Goal: Obtain resource: Download file/media

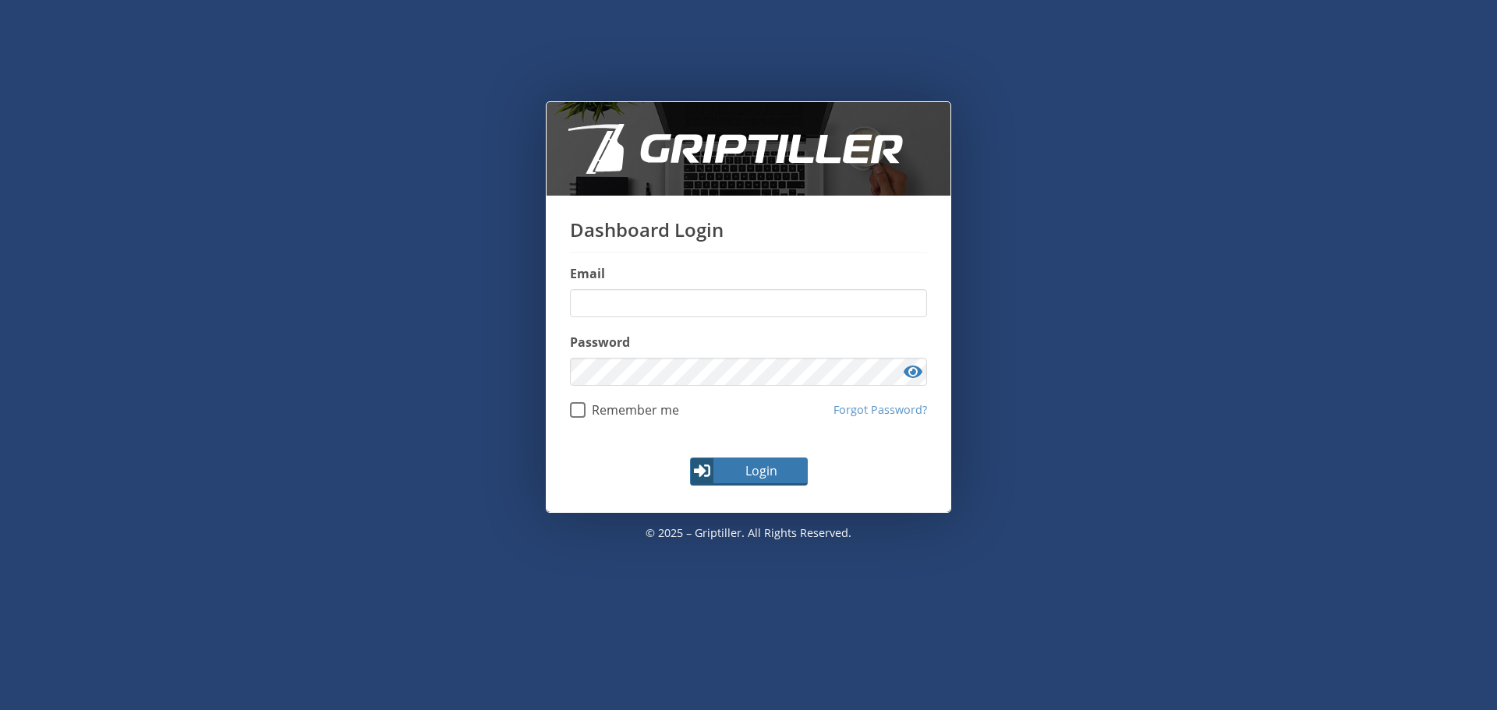
type input "**********"
click at [699, 484] on button "Login" at bounding box center [749, 472] width 118 height 28
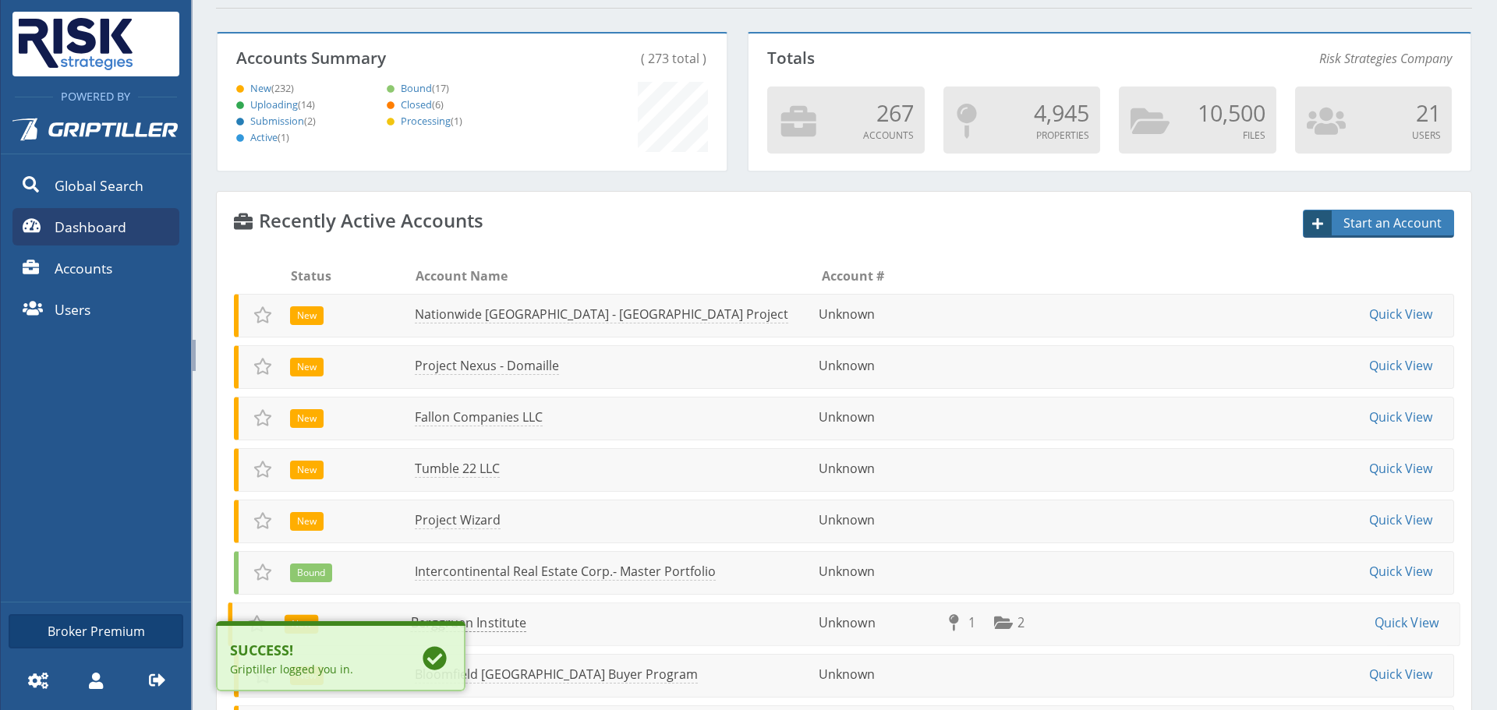
scroll to position [312, 0]
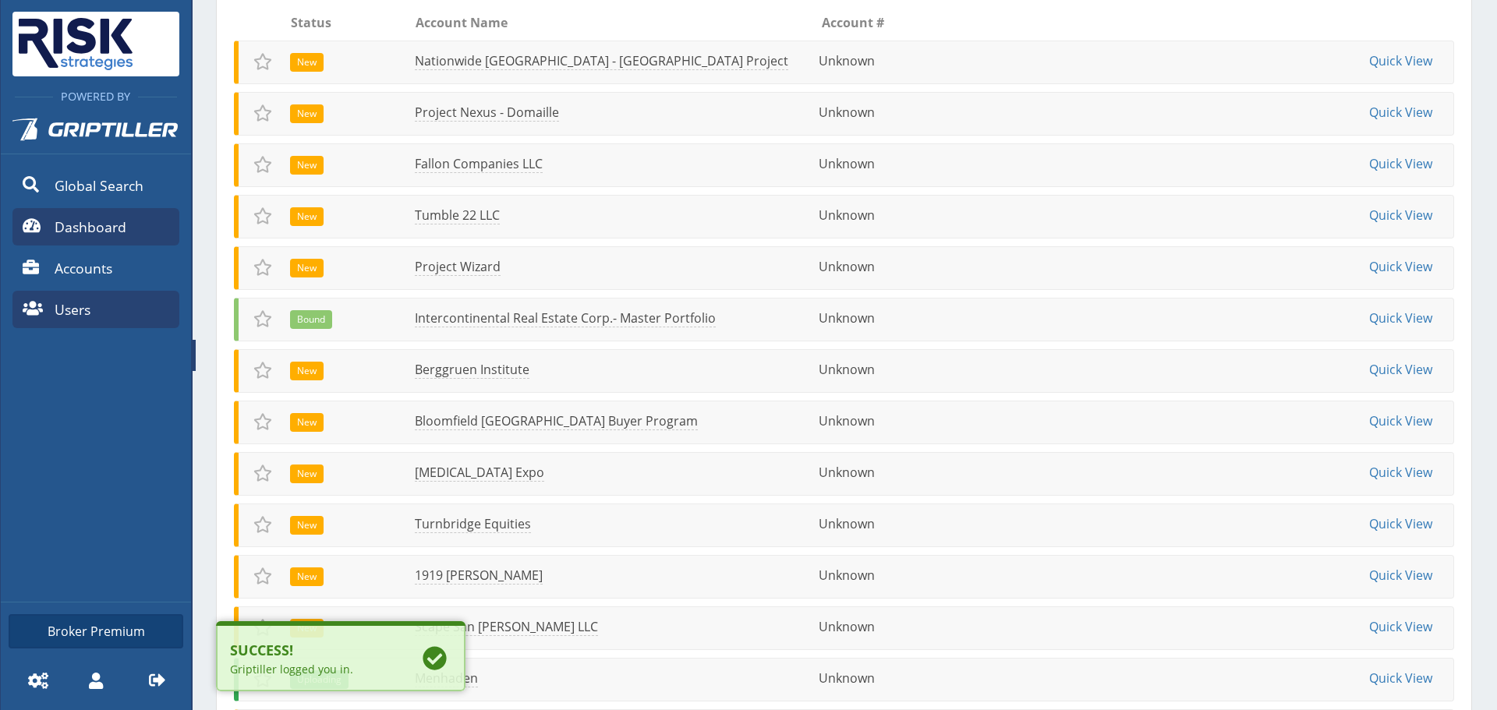
click at [89, 299] on span "Users" at bounding box center [73, 309] width 36 height 20
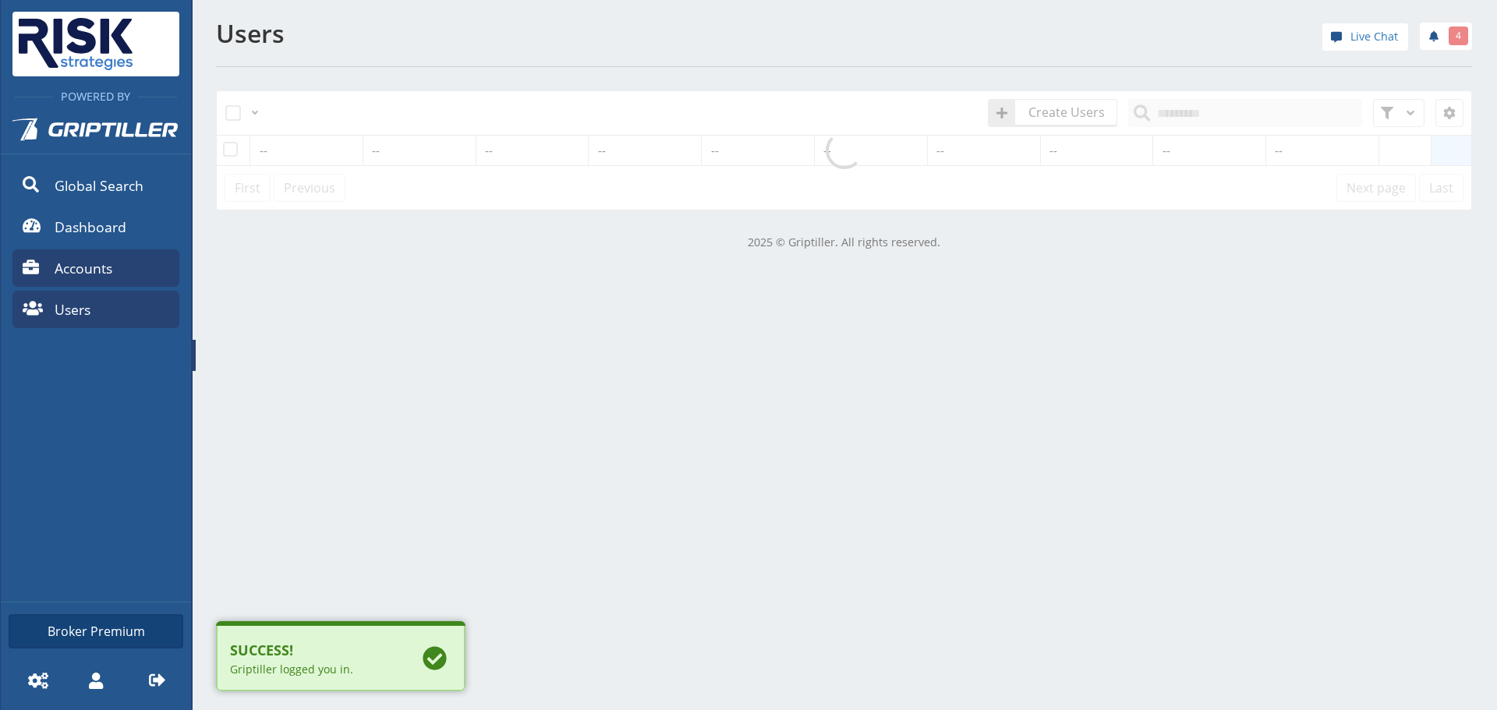
click at [88, 275] on span "Accounts" at bounding box center [84, 268] width 58 height 20
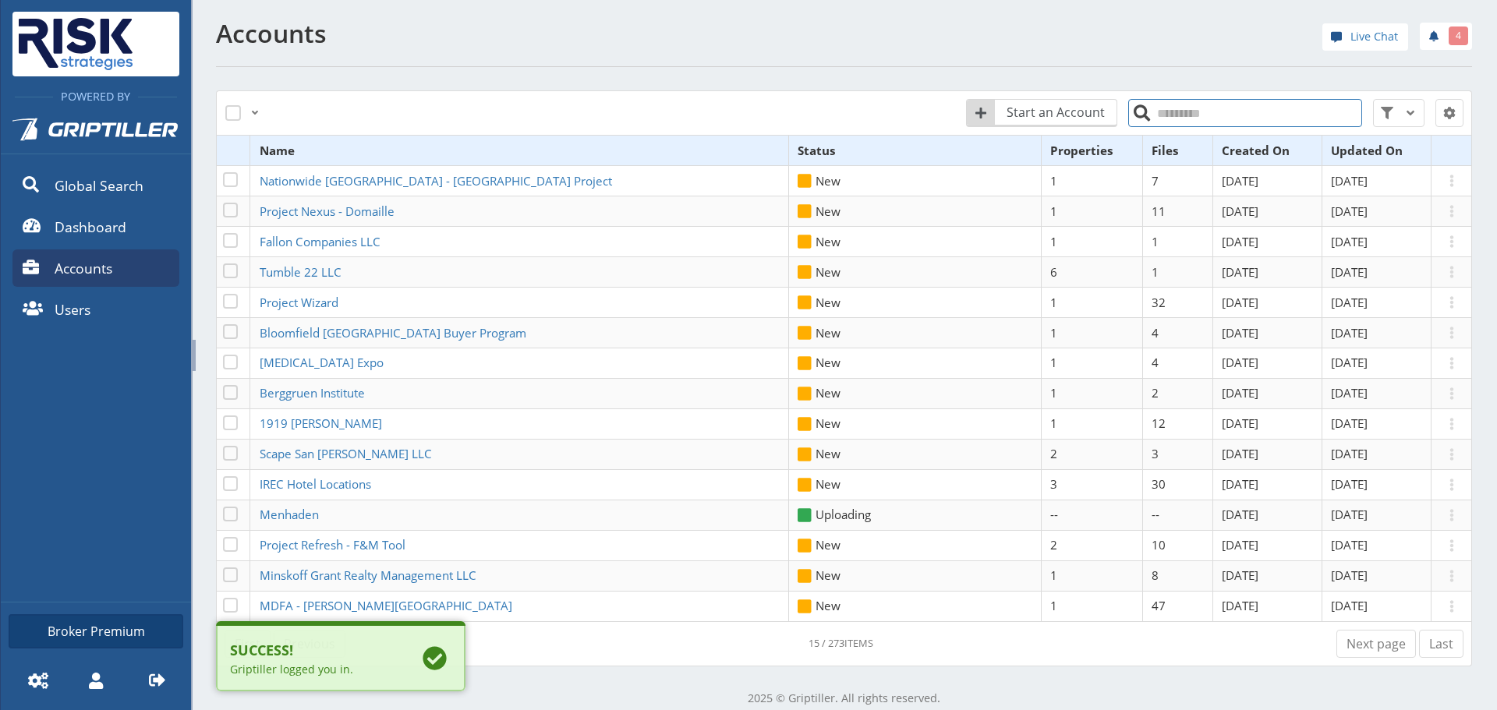
click at [1170, 100] on input "search" at bounding box center [1245, 113] width 234 height 28
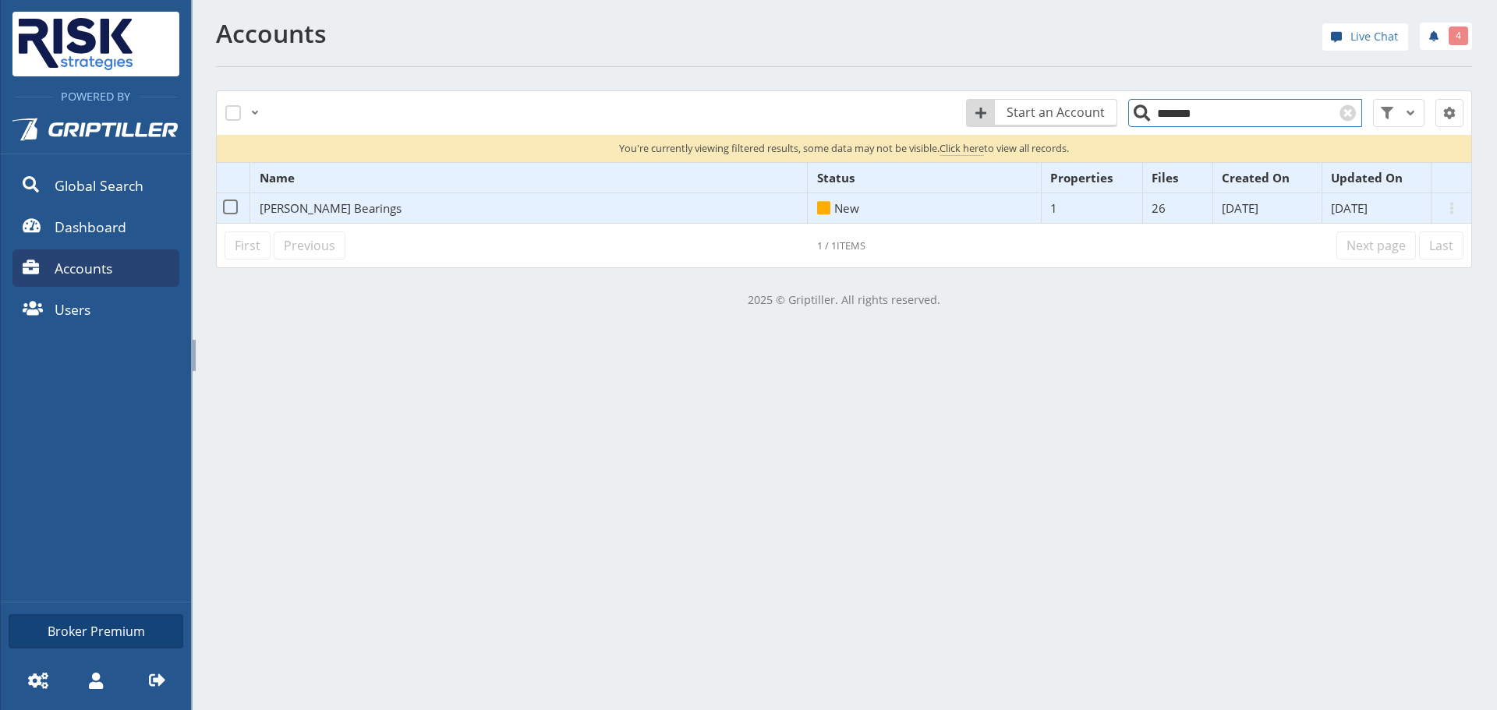
type input "*******"
click at [296, 204] on span "[PERSON_NAME] Bearings" at bounding box center [331, 208] width 142 height 16
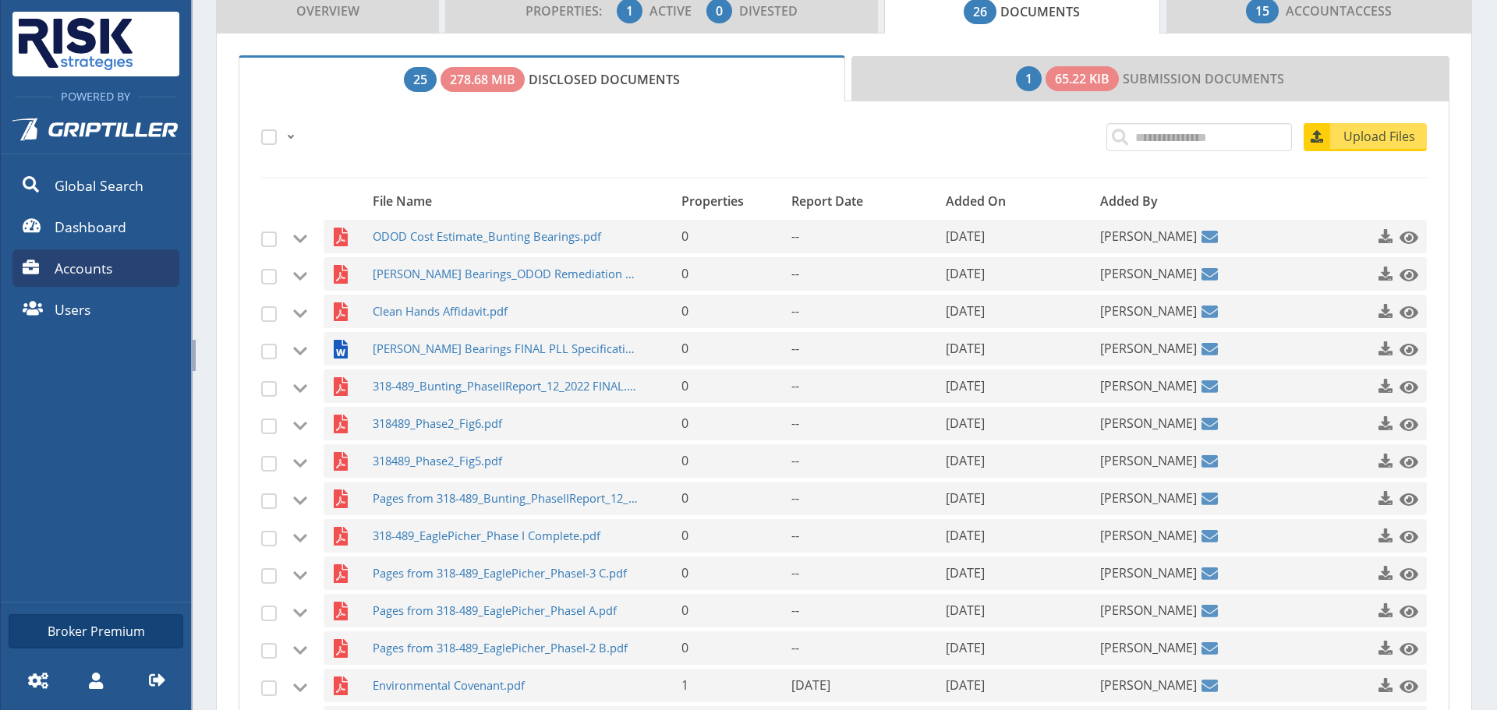
scroll to position [468, 0]
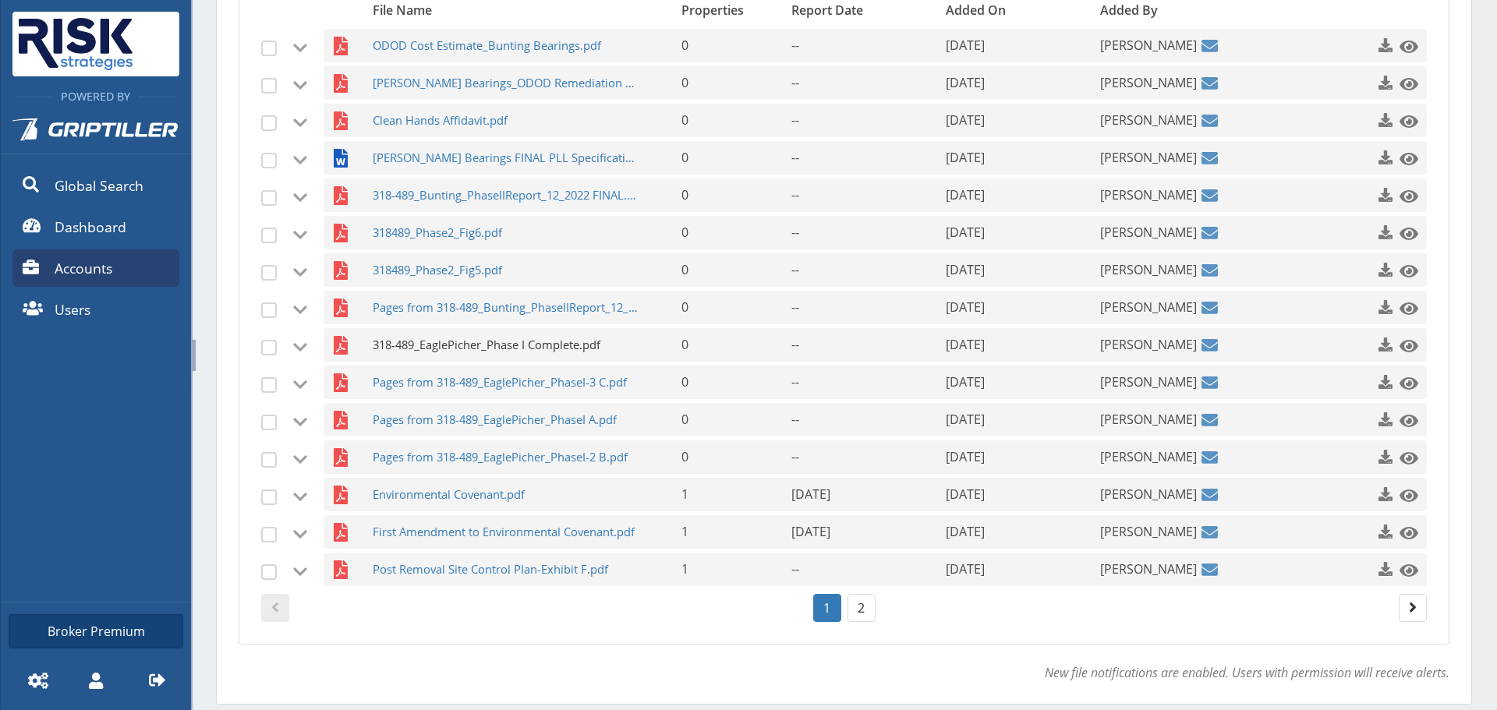
click at [463, 346] on span "318-489_EaglePicher_Phase I Complete.pdf" at bounding box center [506, 345] width 267 height 34
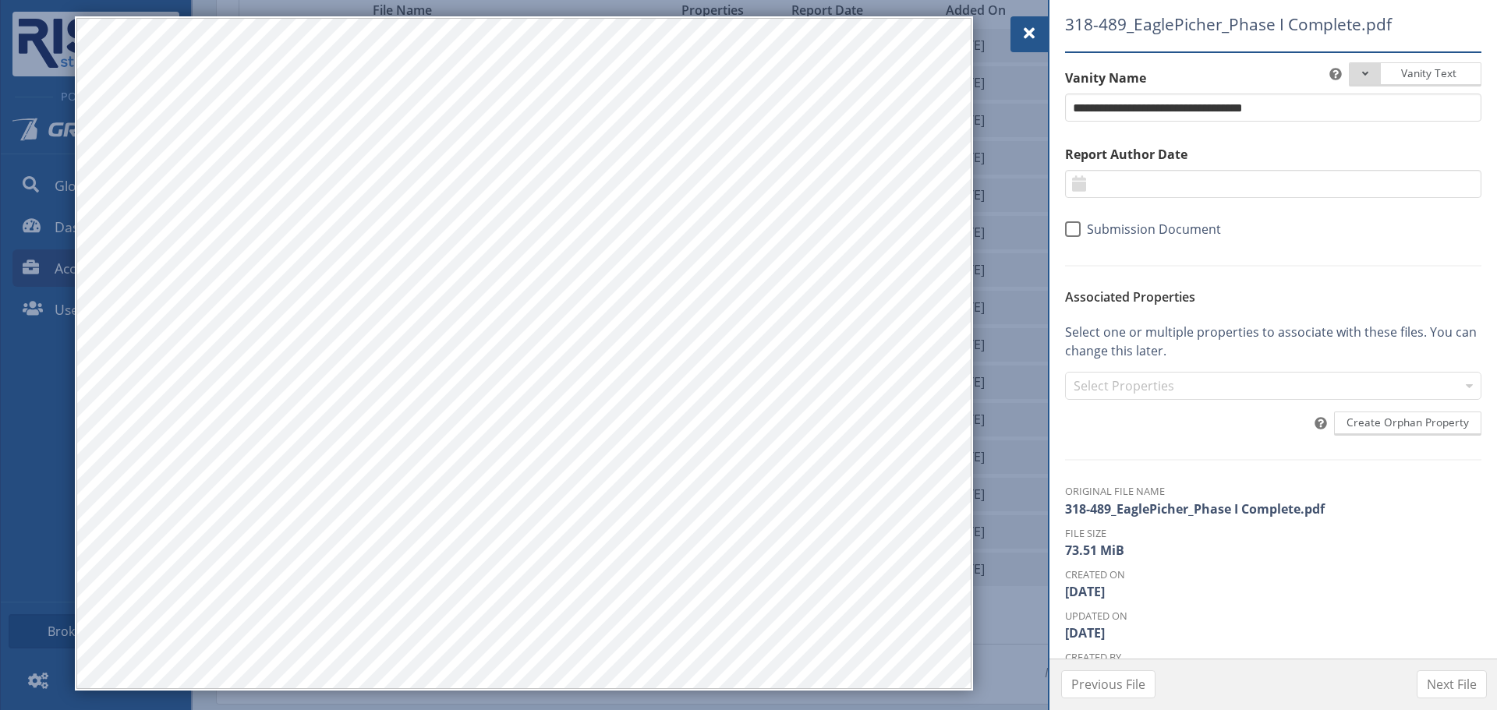
click at [1034, 27] on span at bounding box center [1029, 33] width 19 height 19
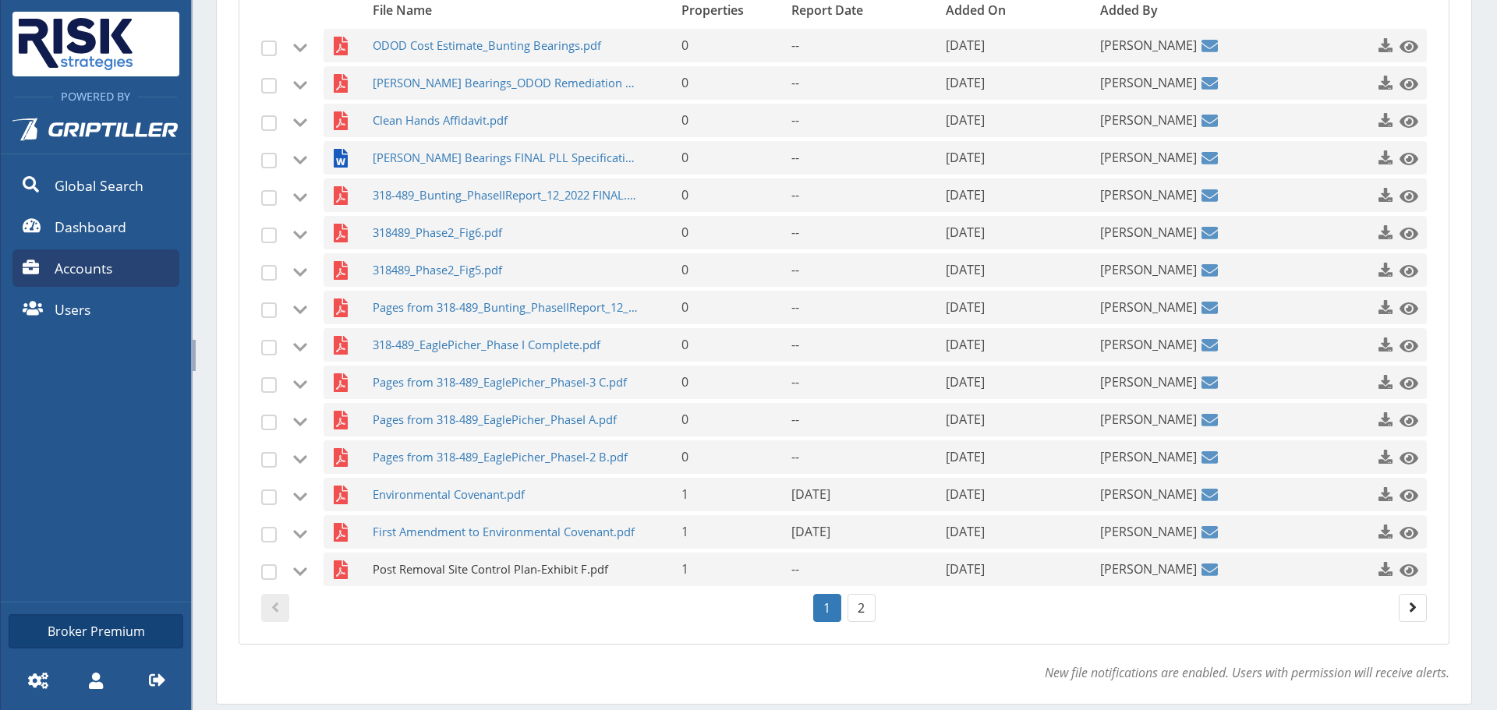
click at [553, 567] on span "Post Removal Site Control Plan-Exhibit F.pdf" at bounding box center [506, 570] width 267 height 34
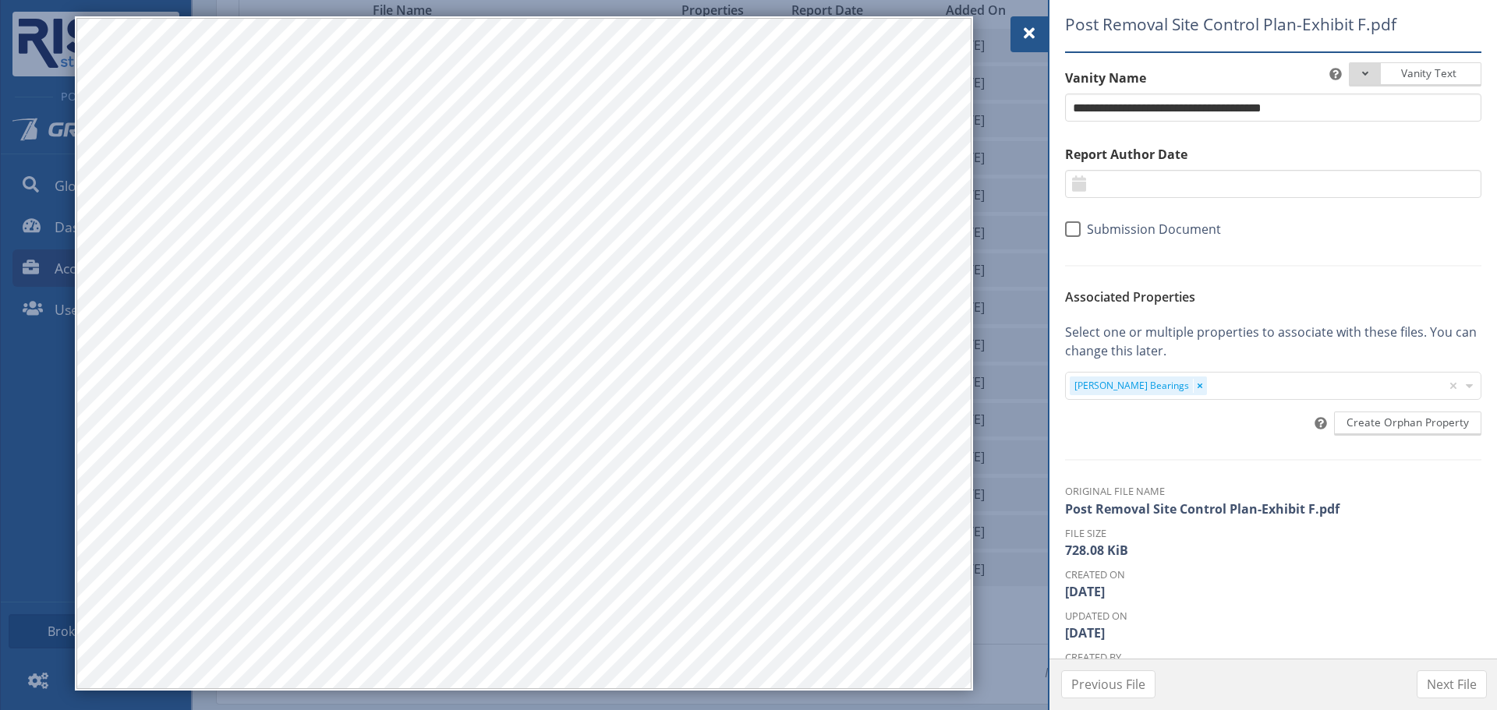
click at [1053, 31] on div "Post Removal Site Control Plan-Exhibit F.pdf Vanity Text Document Type Phase I …" at bounding box center [1274, 329] width 448 height 659
click at [1040, 30] on div at bounding box center [1029, 34] width 37 height 36
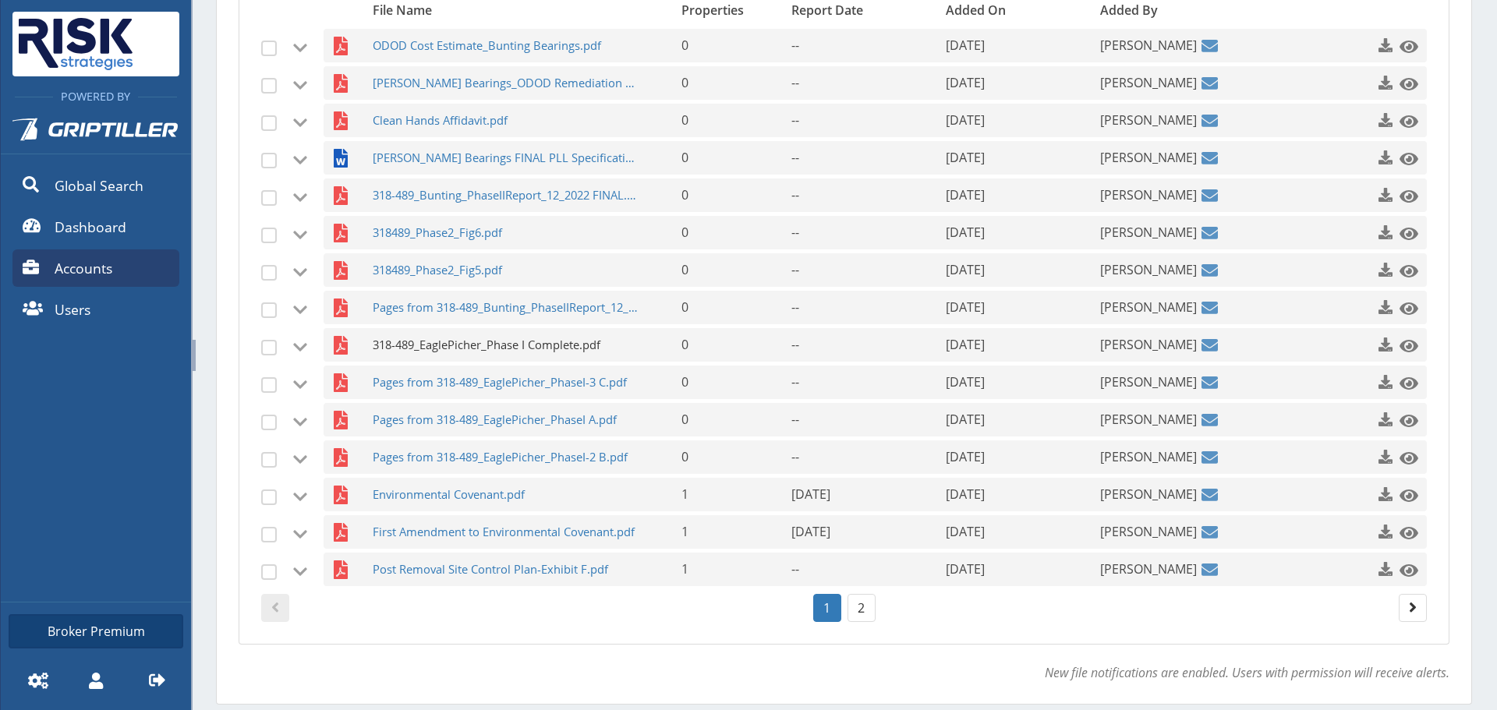
click at [505, 335] on span "318-489_EaglePicher_Phase I Complete.pdf" at bounding box center [506, 345] width 267 height 34
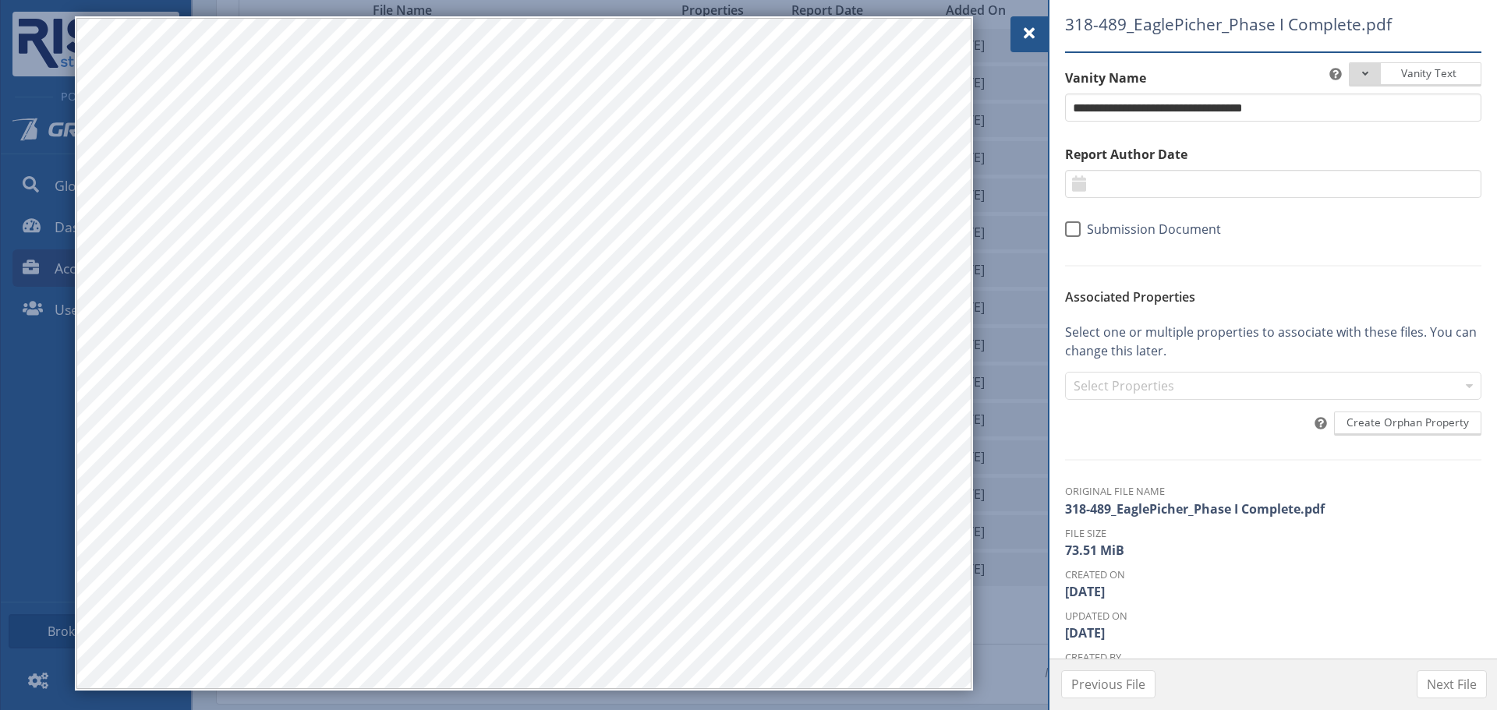
drag, startPoint x: 1029, startPoint y: 34, endPoint x: 1017, endPoint y: 33, distance: 11.7
click at [1029, 34] on span at bounding box center [1029, 33] width 19 height 19
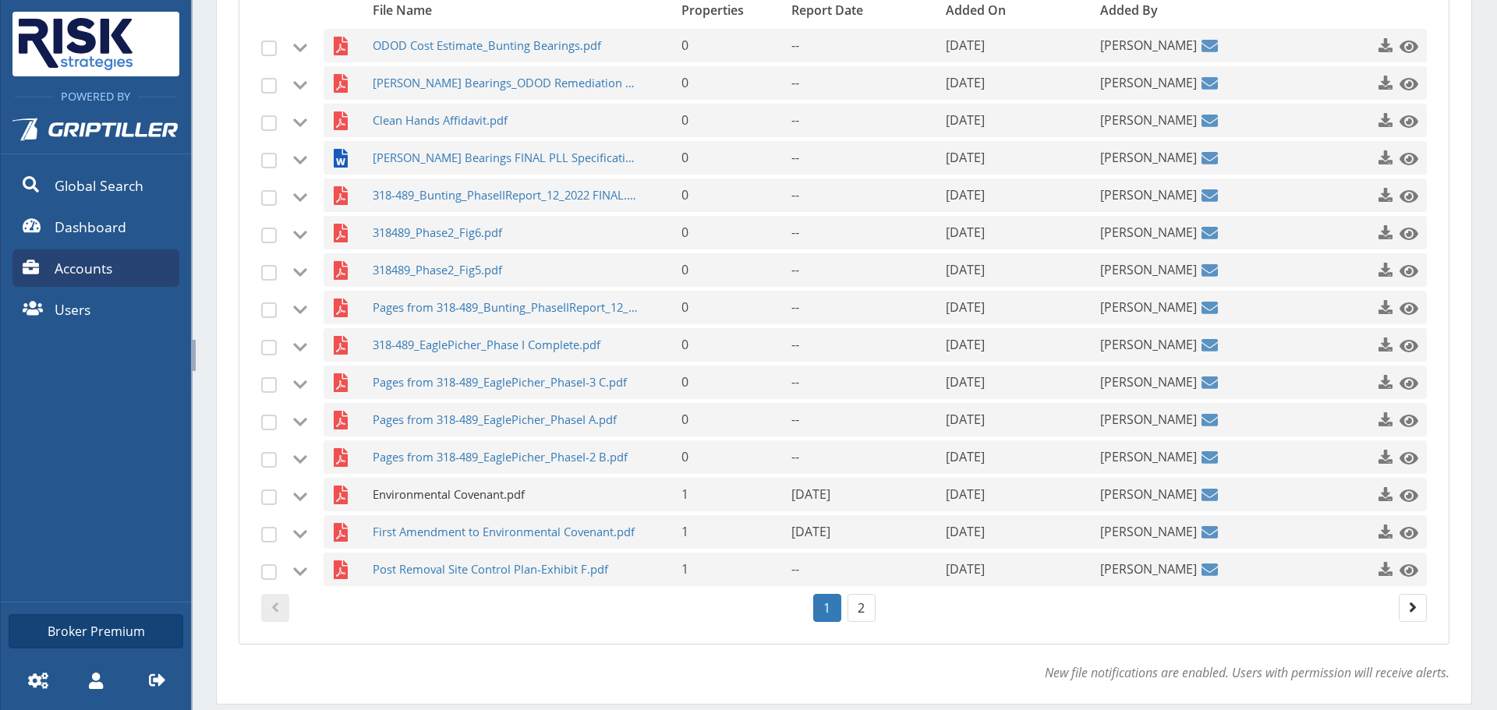
click at [434, 479] on span "Environmental Covenant.pdf" at bounding box center [506, 495] width 267 height 34
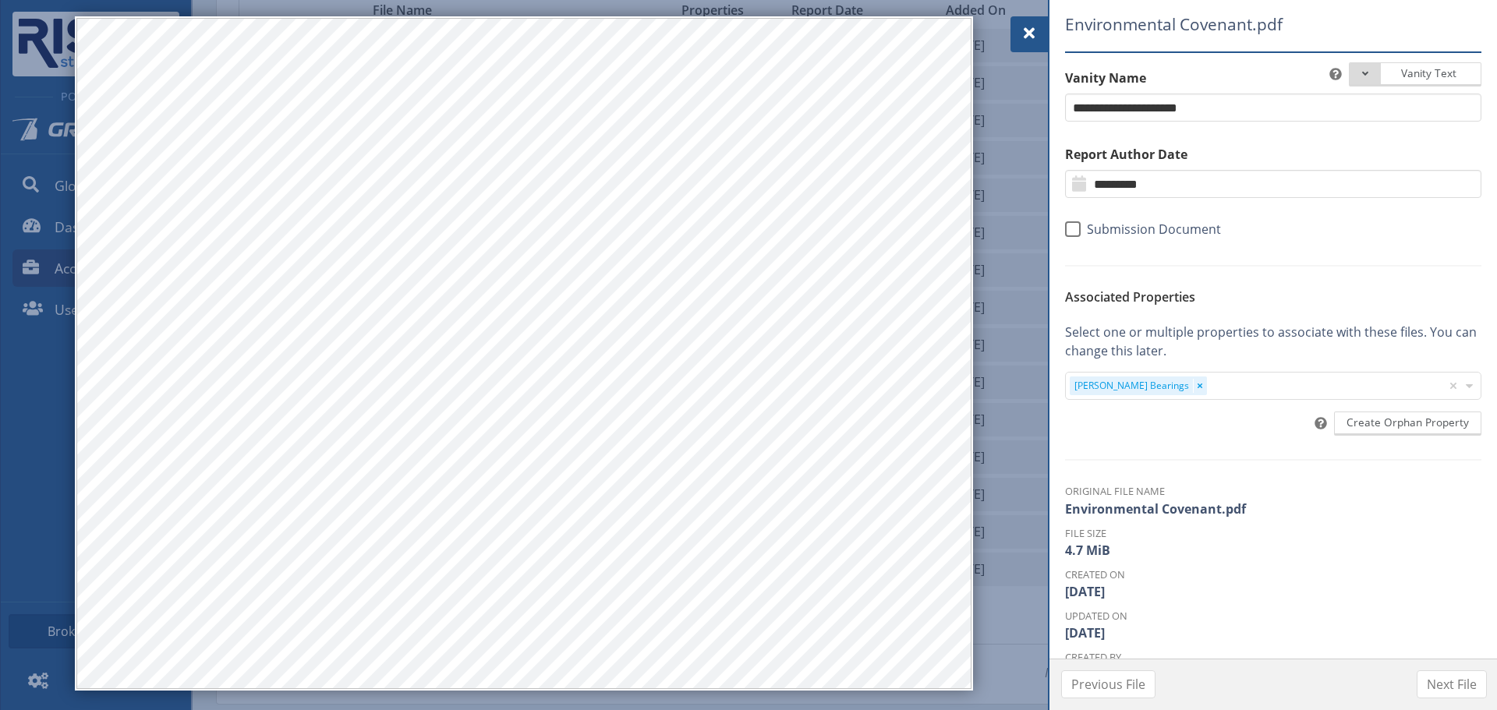
click at [1026, 37] on span at bounding box center [1029, 33] width 19 height 19
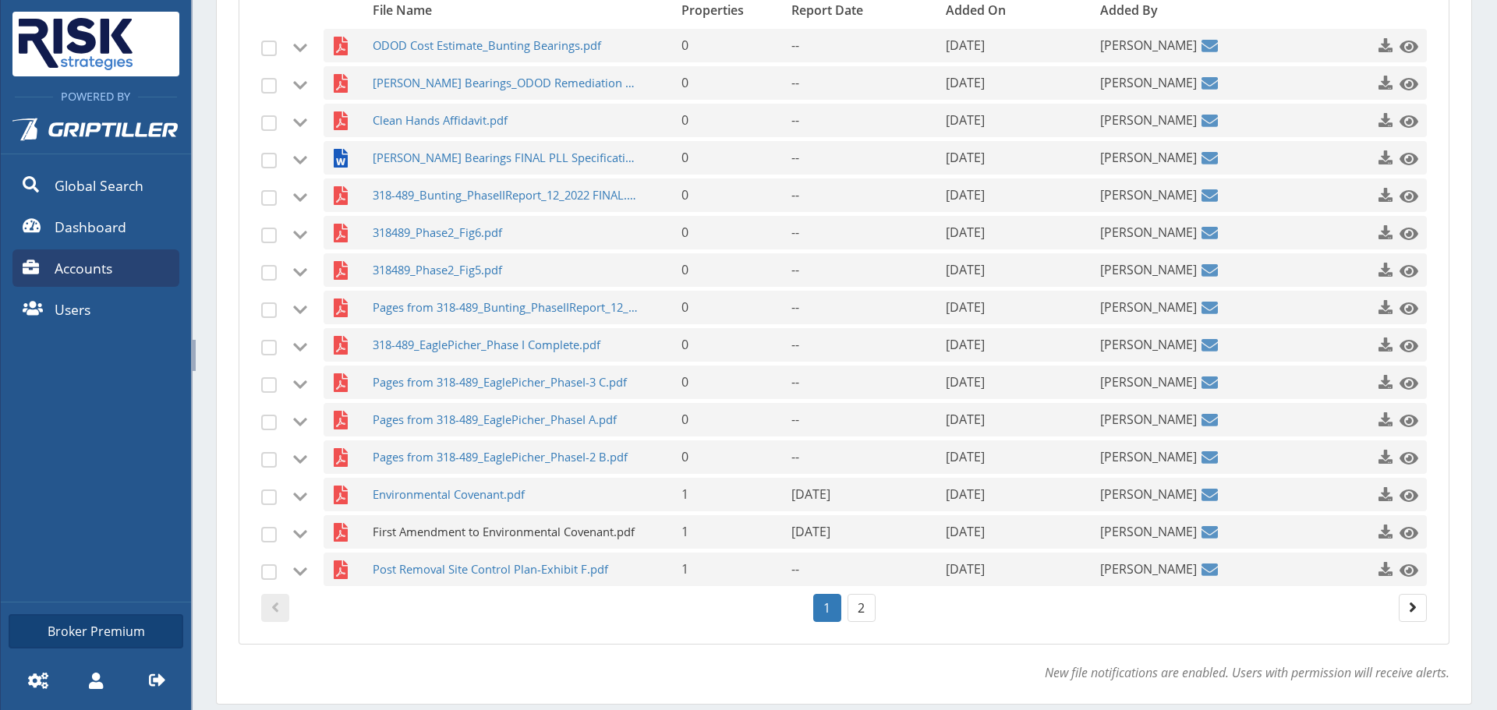
click at [474, 534] on span "First Amendment to Environmental Covenant.pdf" at bounding box center [506, 532] width 267 height 34
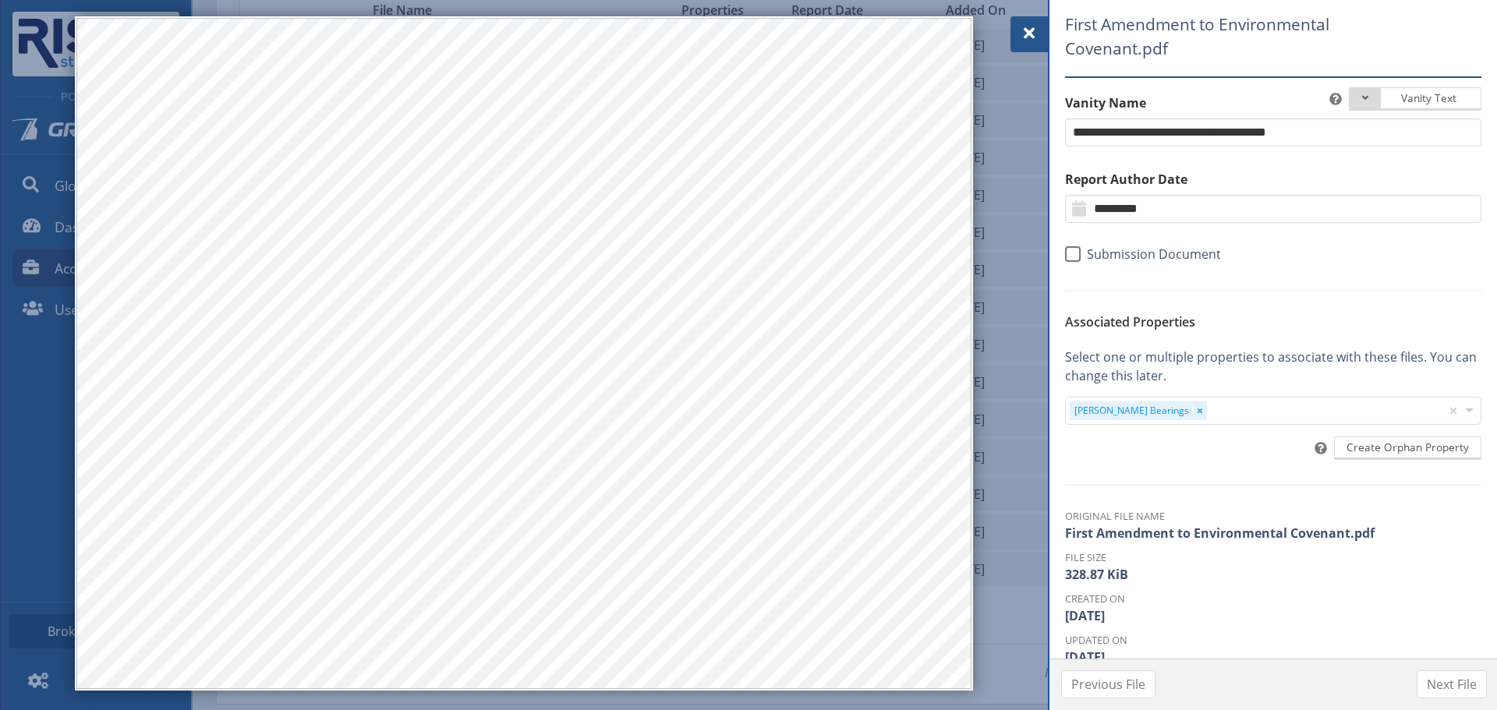
click at [1033, 37] on span at bounding box center [1029, 33] width 19 height 19
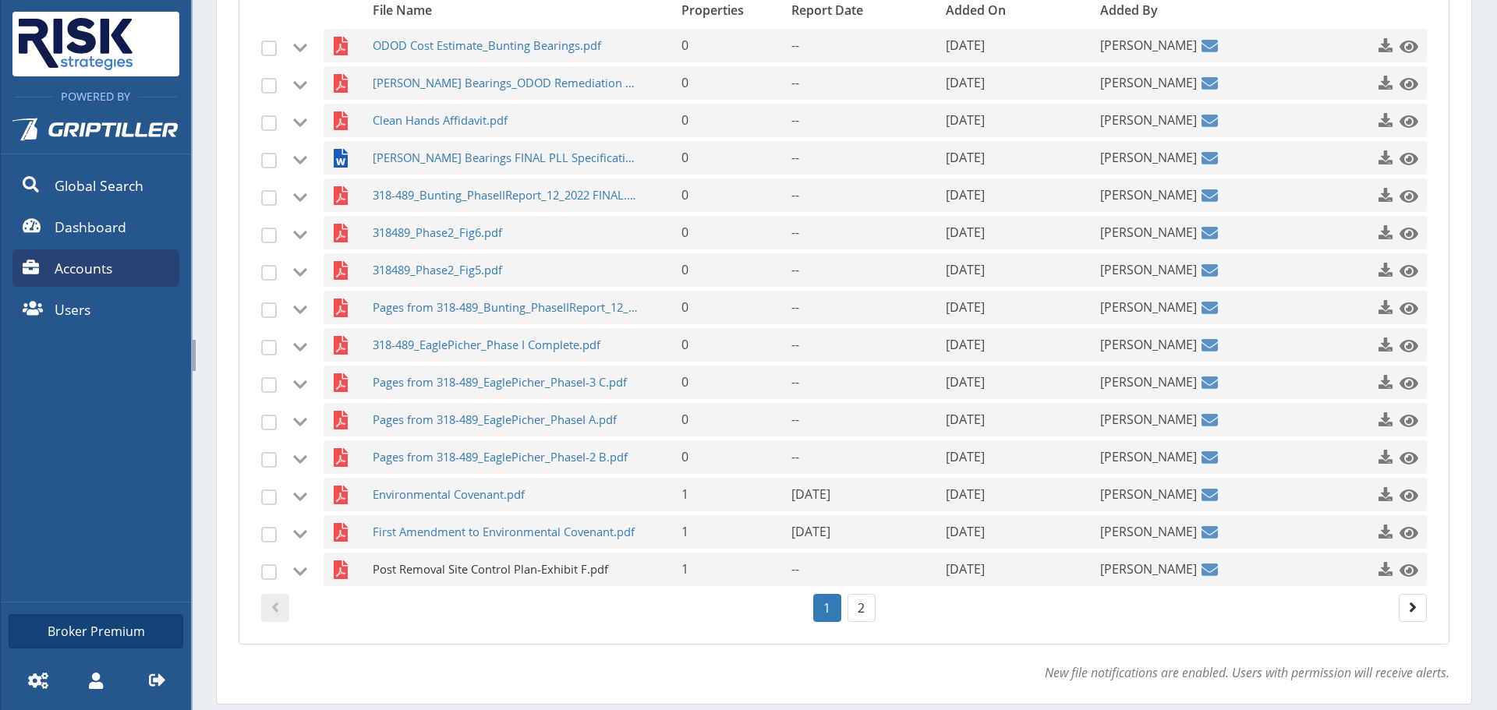
click at [472, 569] on span "Post Removal Site Control Plan-Exhibit F.pdf" at bounding box center [506, 570] width 267 height 34
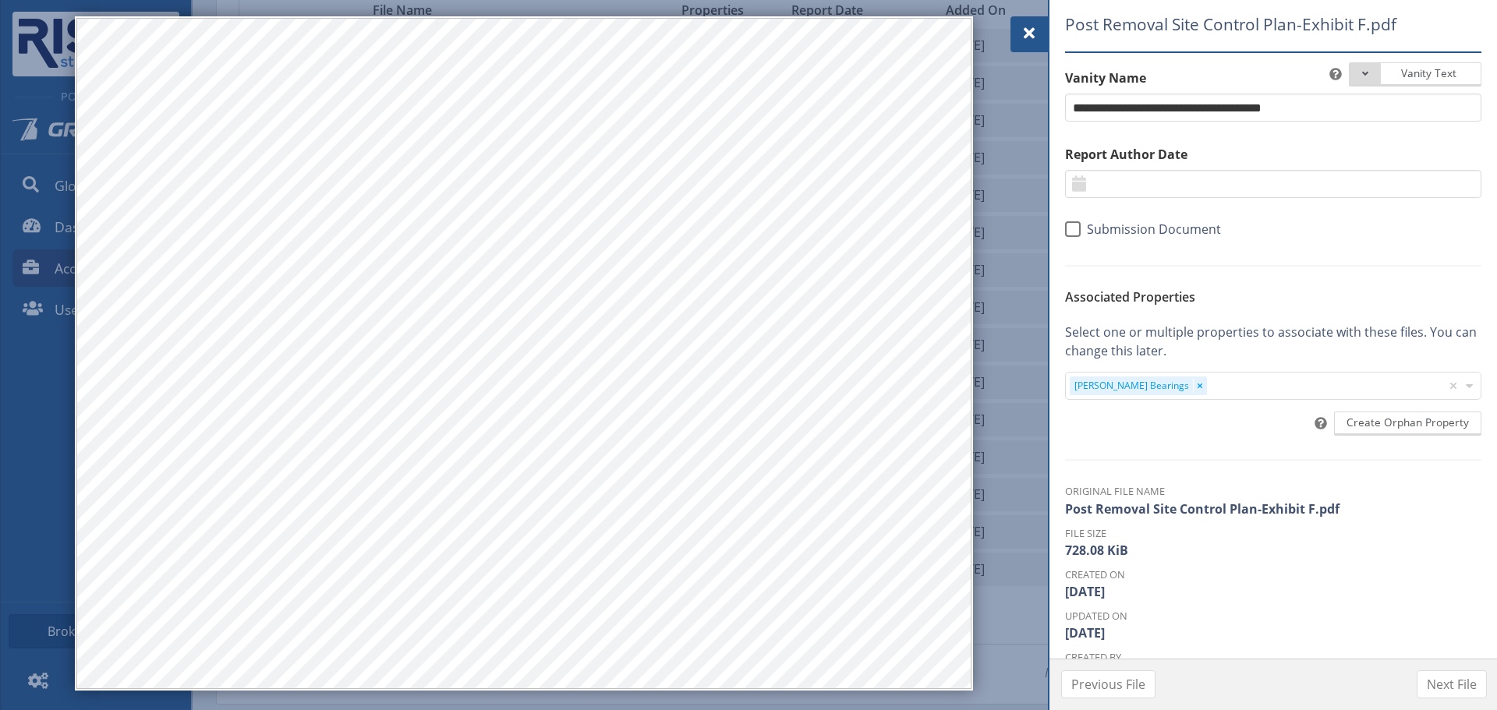
click at [1020, 710] on div "Post Removal Site Control Plan-Exhibit F.pdf Vanity Text Document Type Phase I …" at bounding box center [844, 724] width 1256 height 0
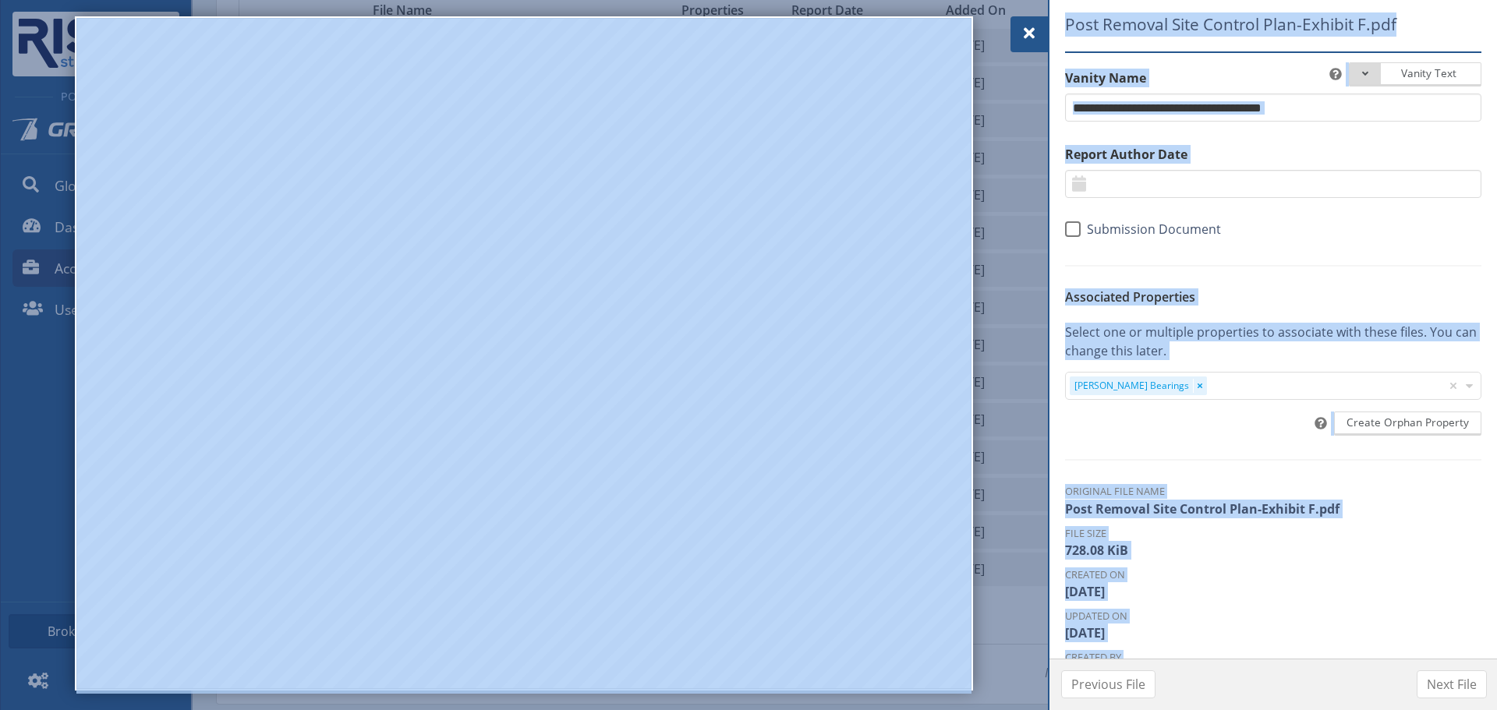
click at [1022, 26] on span at bounding box center [1029, 33] width 19 height 19
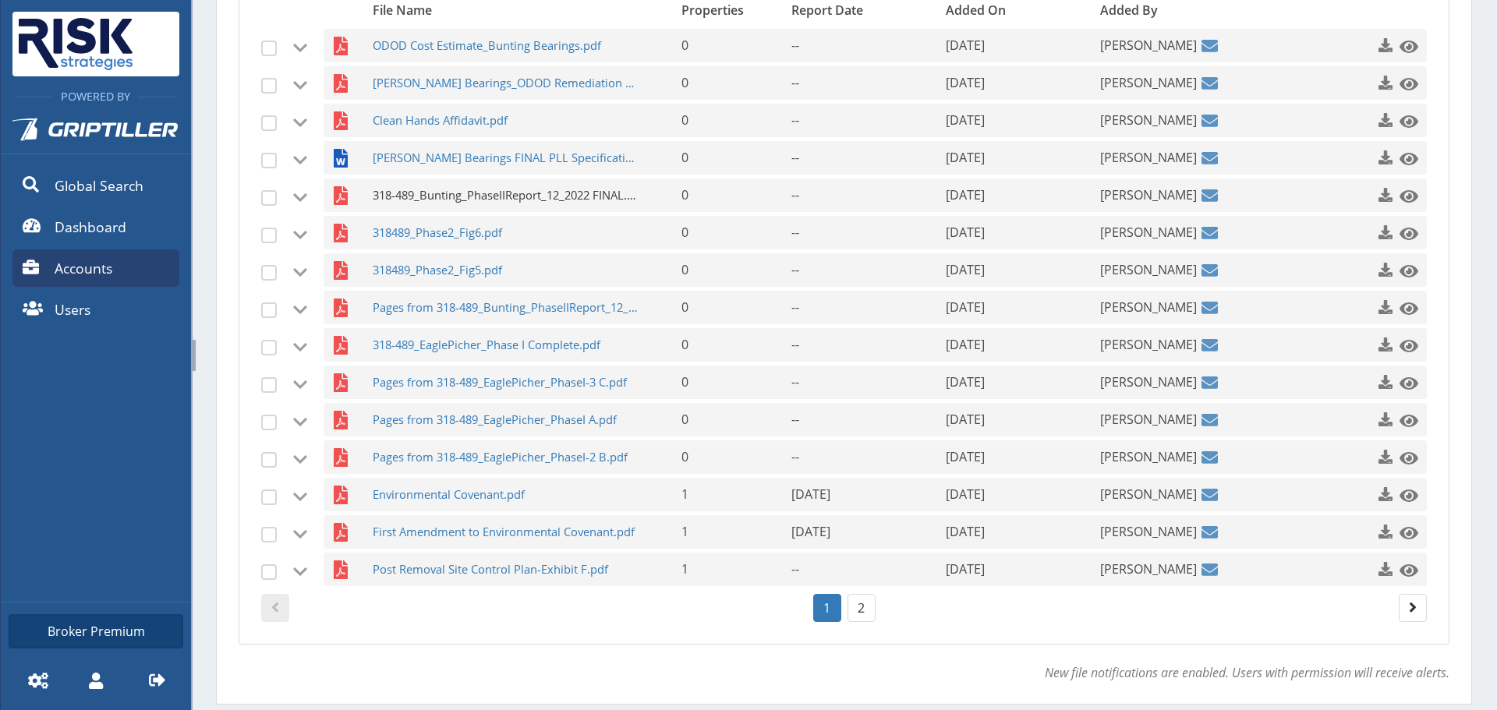
click at [519, 202] on span "318-489_Bunting_PhaseIIReport_12_2022 FINAL.pdf" at bounding box center [506, 196] width 267 height 34
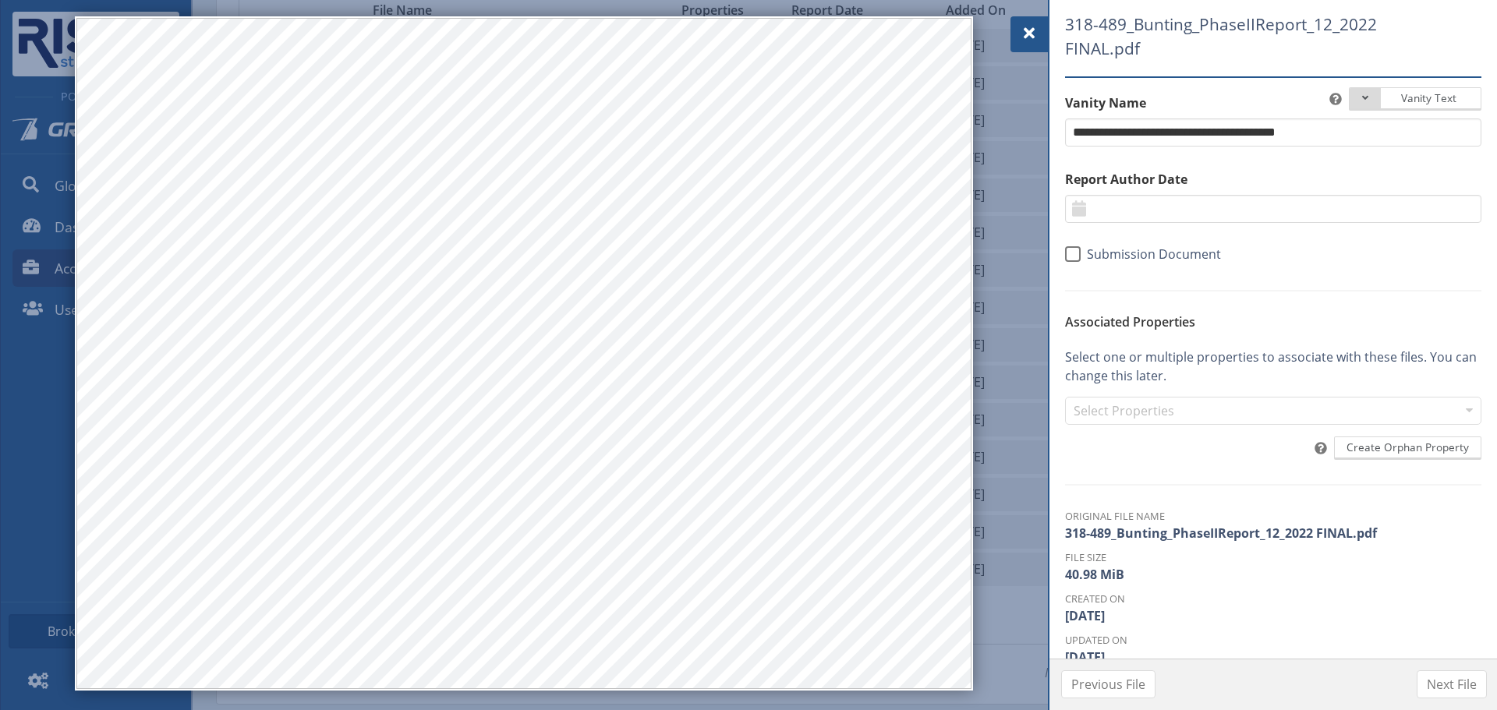
click at [1045, 41] on div at bounding box center [1029, 34] width 37 height 36
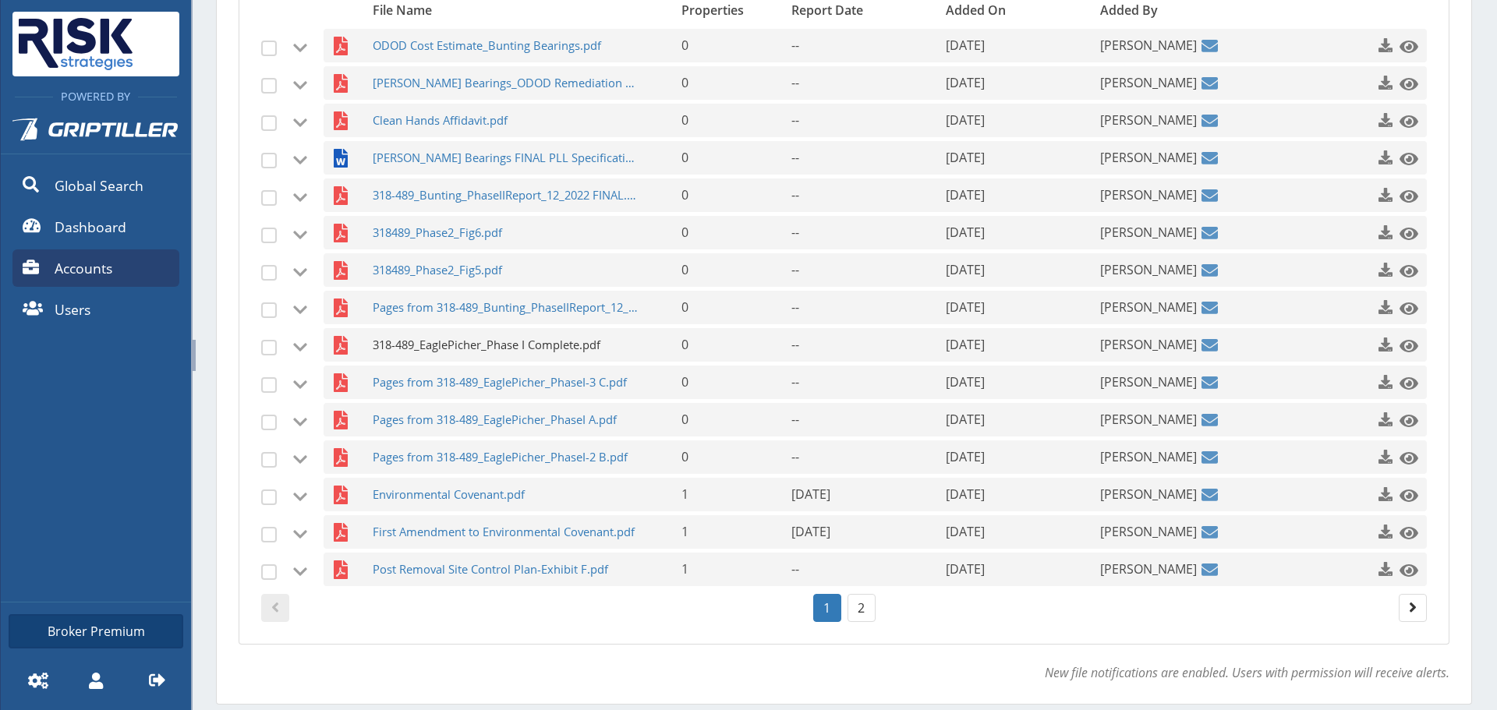
click at [565, 357] on span "318-489_EaglePicher_Phase I Complete.pdf" at bounding box center [506, 345] width 267 height 34
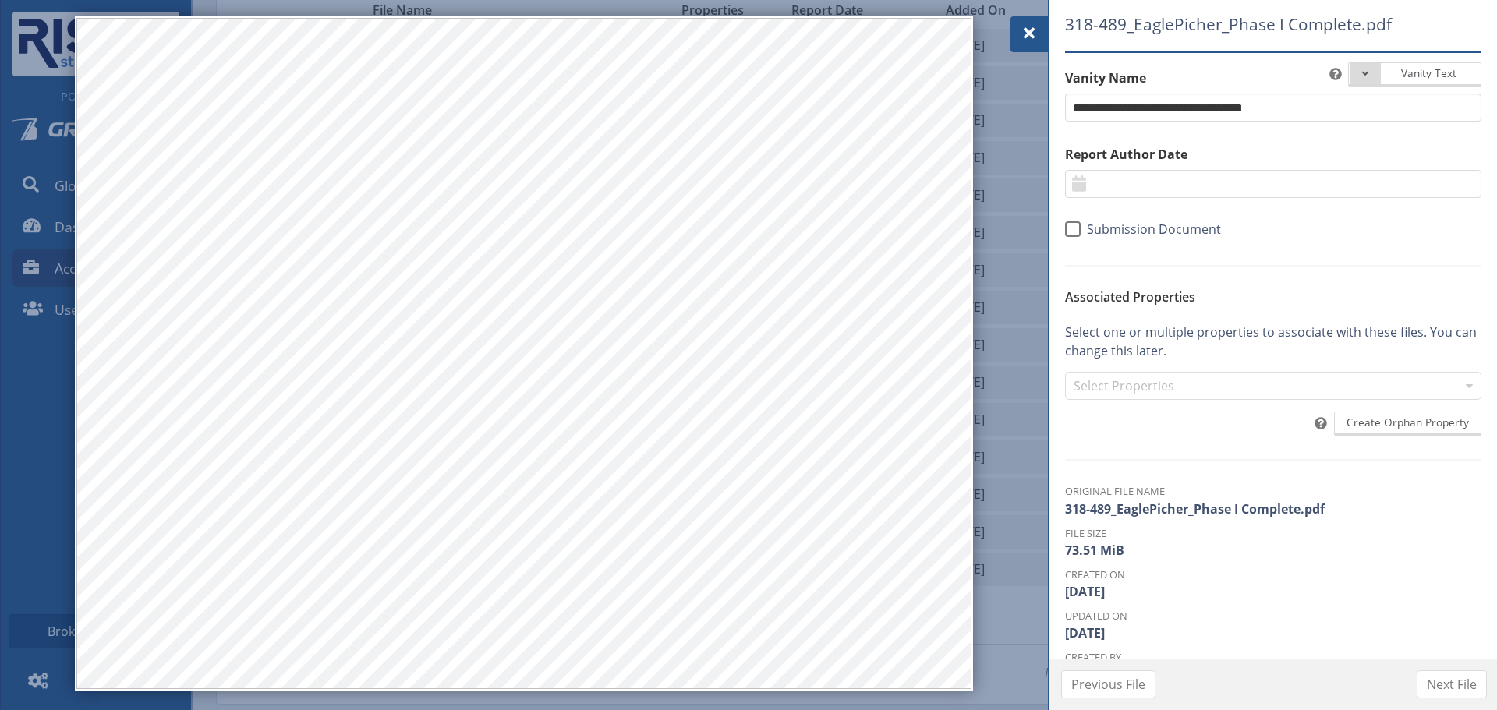
click at [1024, 29] on span at bounding box center [1029, 33] width 19 height 19
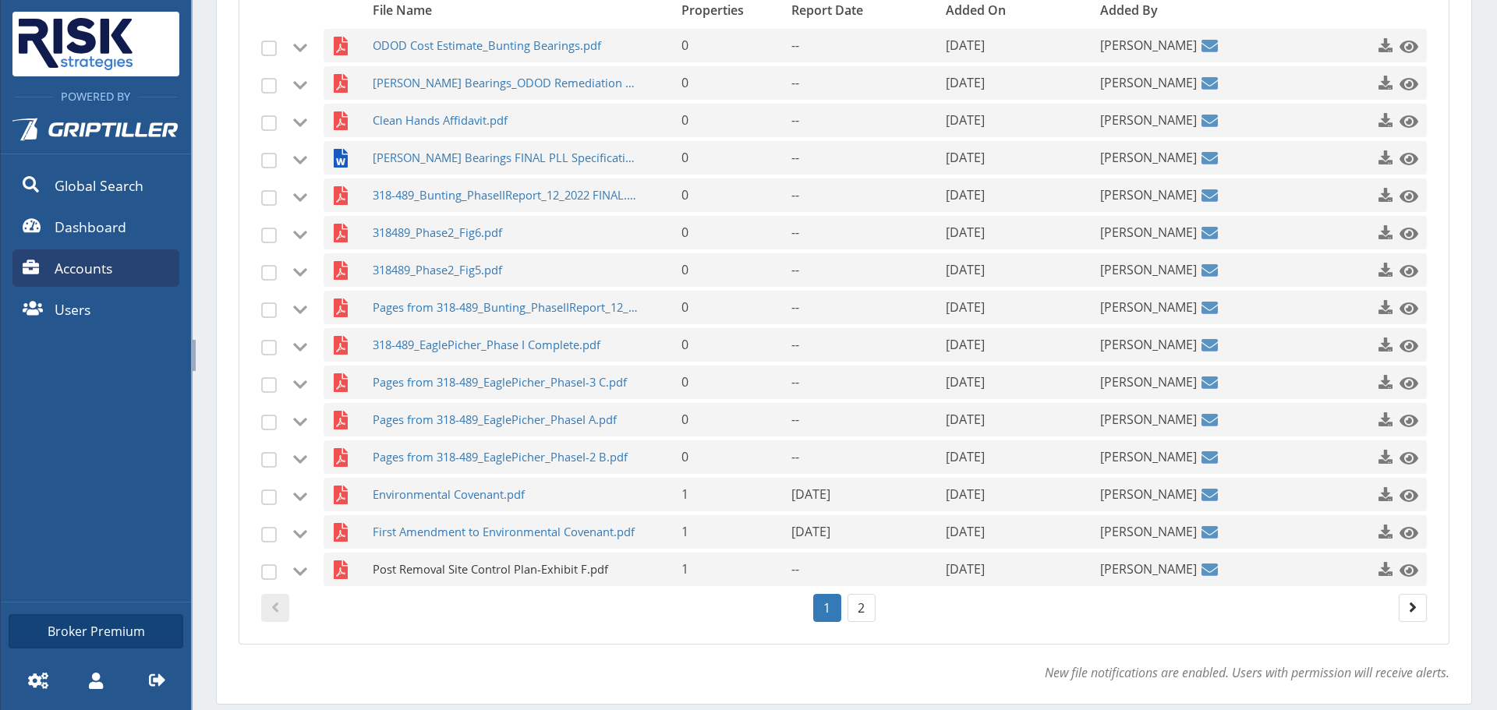
click at [490, 574] on span "Post Removal Site Control Plan-Exhibit F.pdf" at bounding box center [506, 570] width 267 height 34
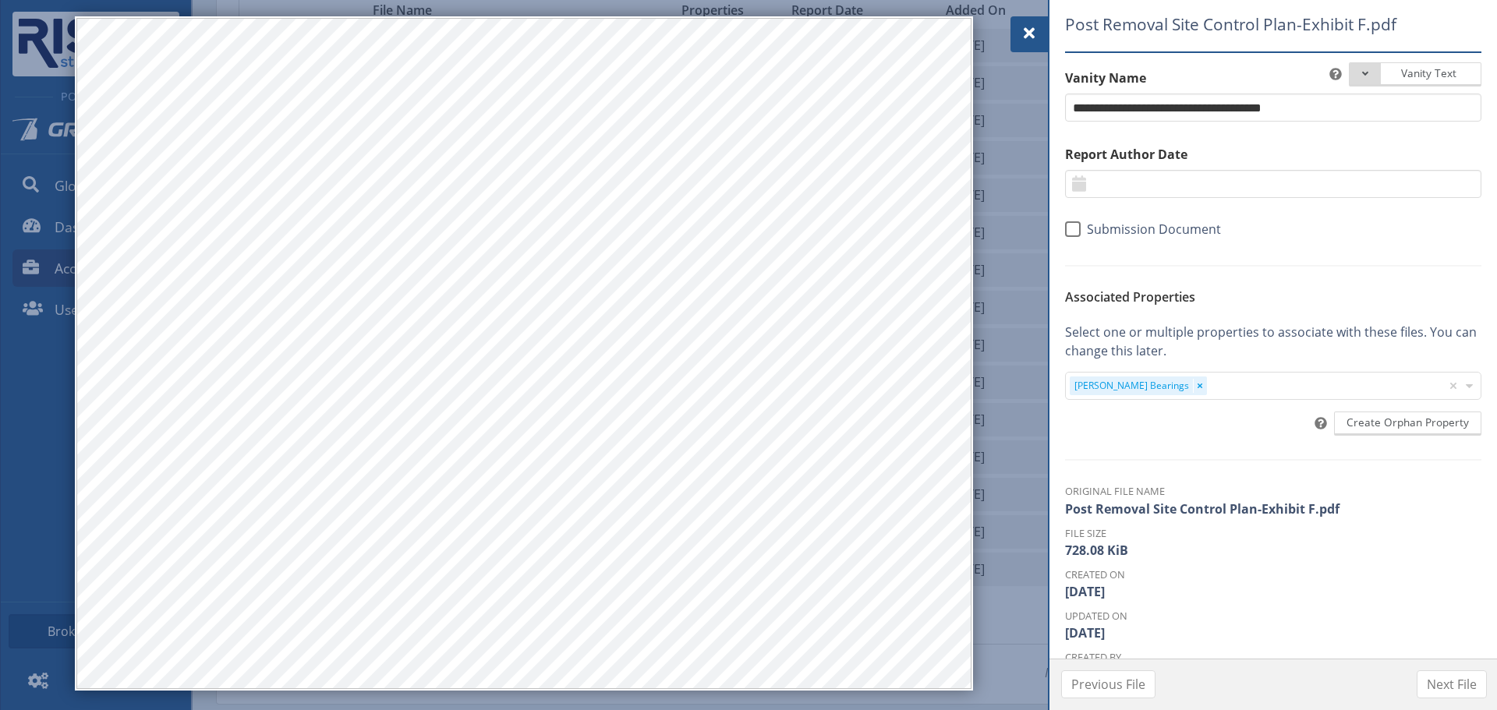
click at [1015, 29] on div at bounding box center [1029, 34] width 37 height 36
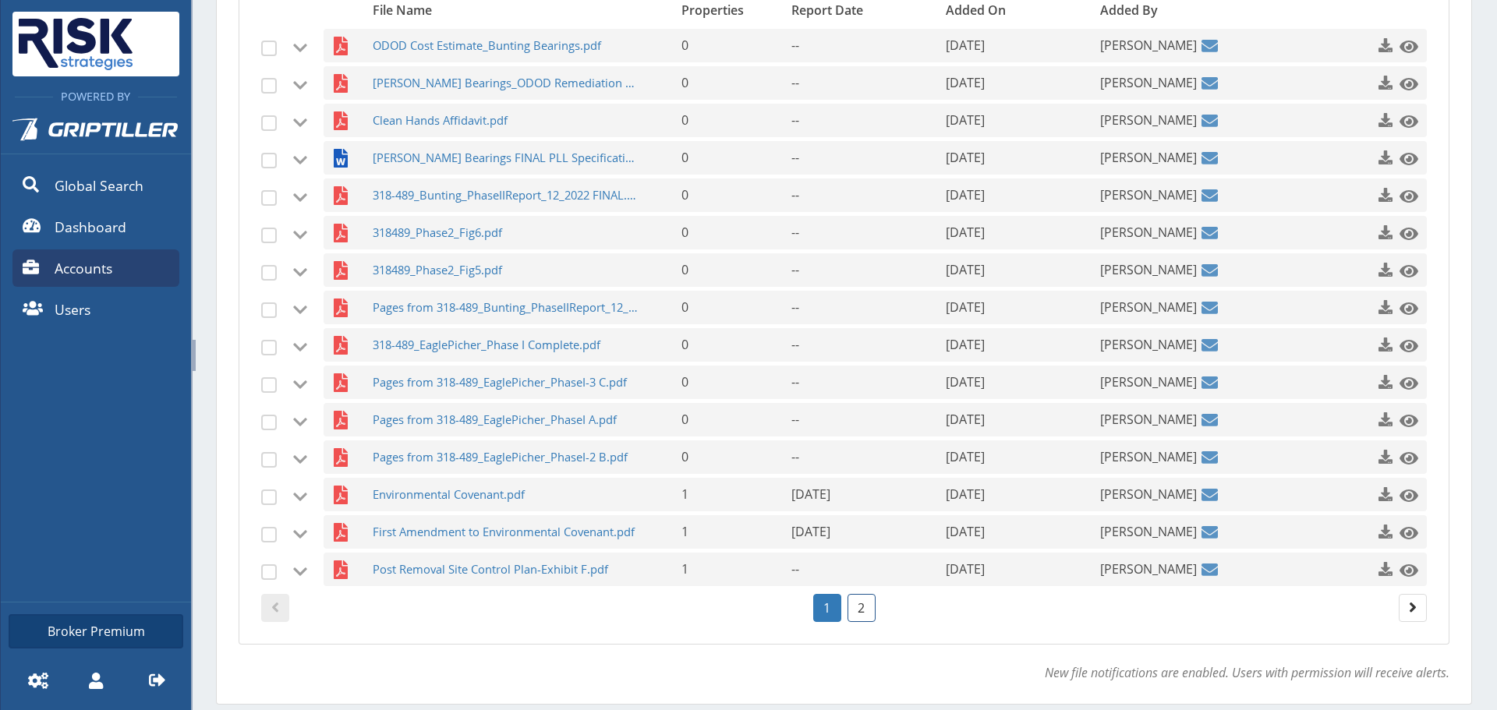
click at [853, 619] on link "2" at bounding box center [862, 608] width 28 height 28
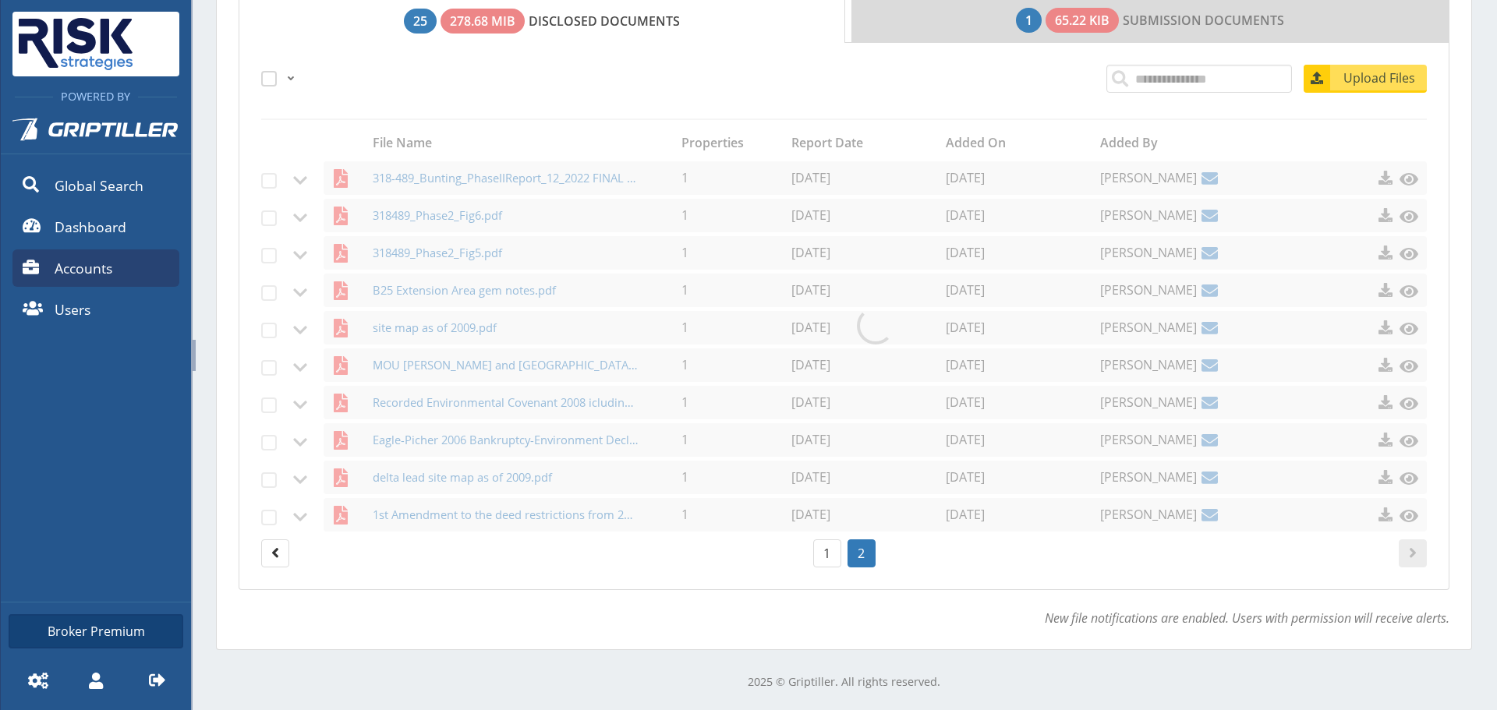
scroll to position [335, 0]
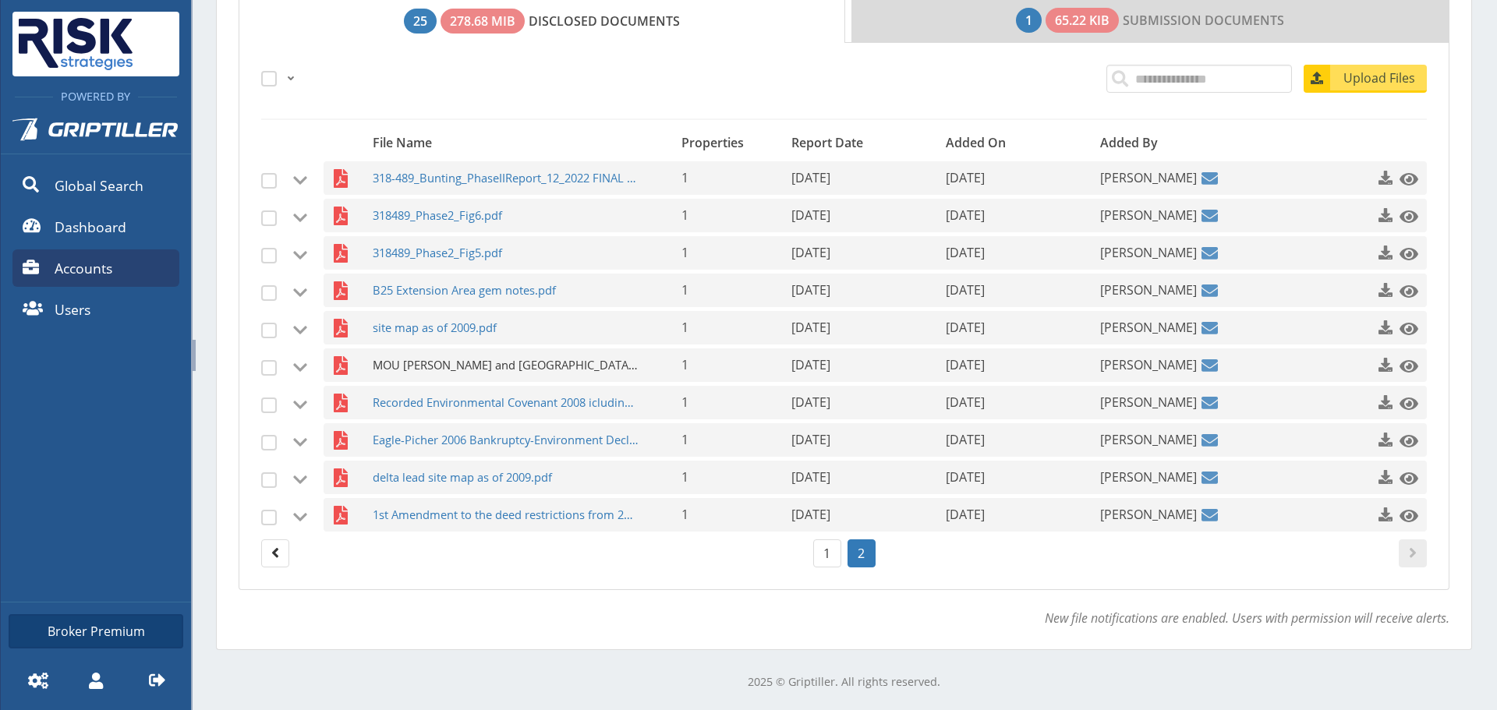
click at [462, 368] on span "MOU [PERSON_NAME] and [GEOGRAPHIC_DATA] [DATE].pdf" at bounding box center [506, 366] width 267 height 34
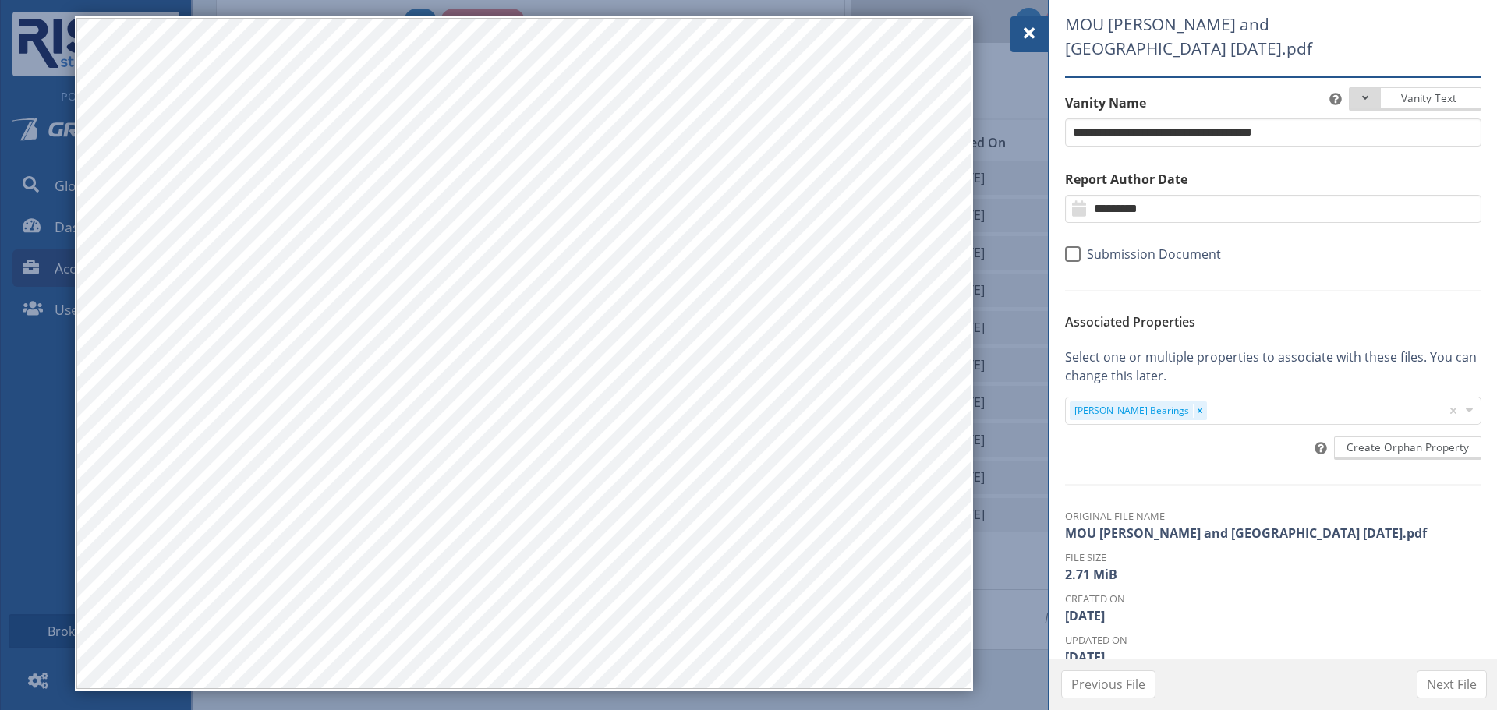
click at [1008, 35] on div at bounding box center [748, 355] width 1497 height 710
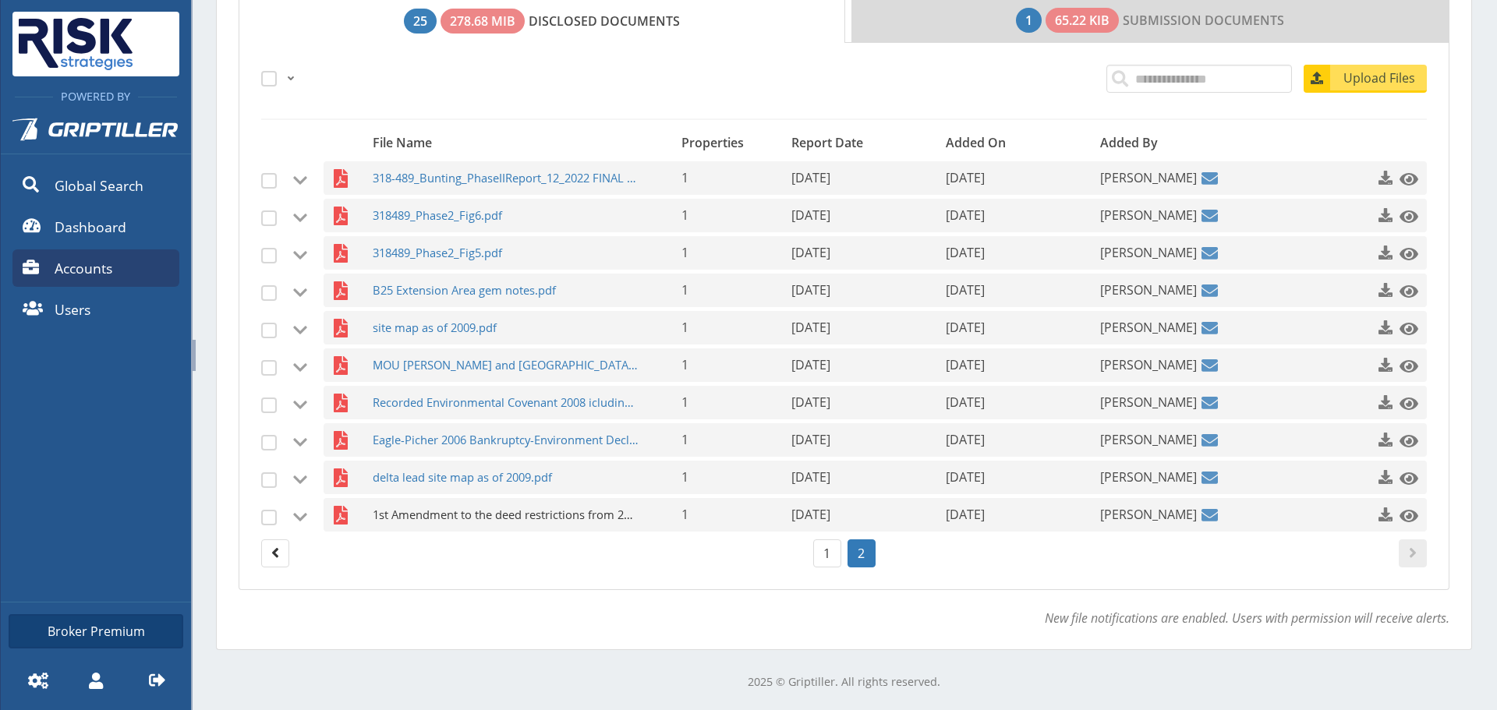
click at [519, 516] on span "1st Amendment to the deed restrictions from 2016.PDF" at bounding box center [506, 515] width 267 height 34
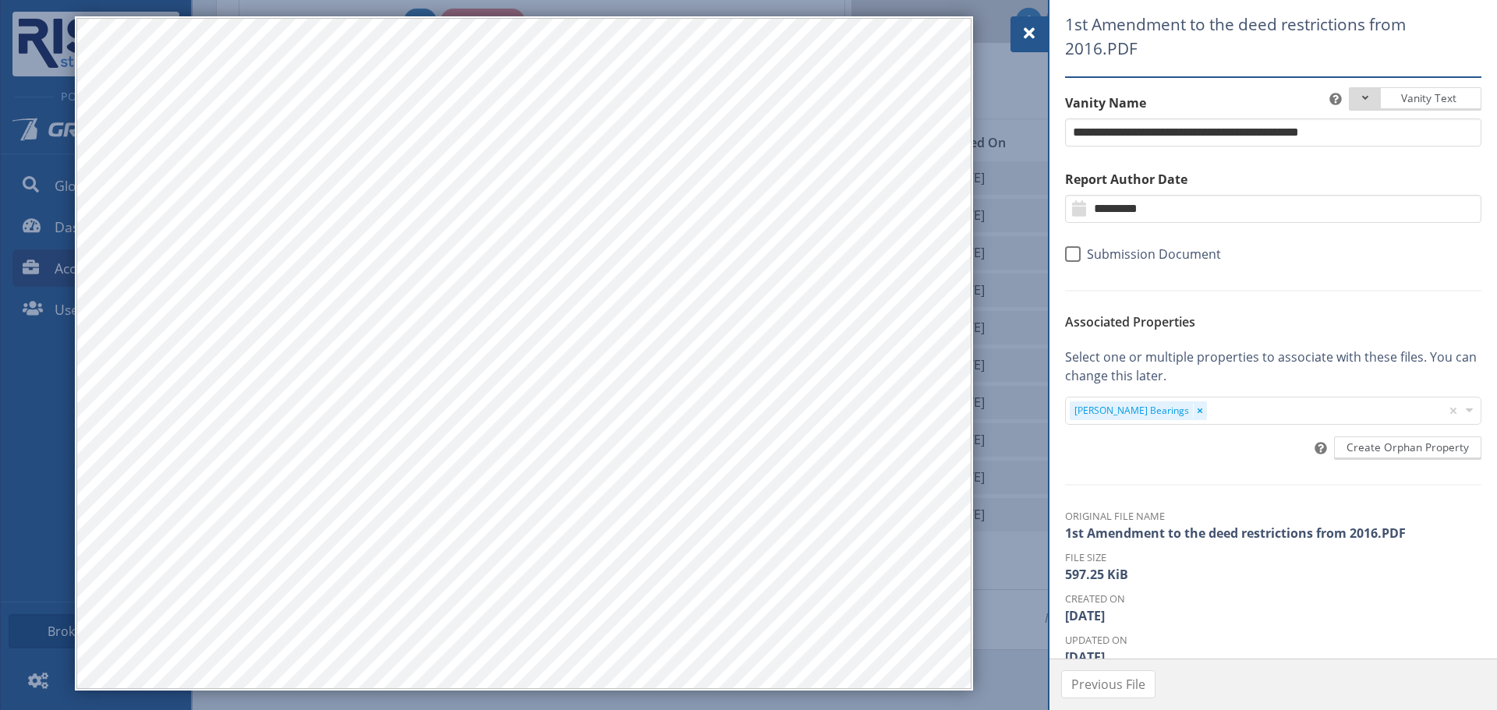
click at [1040, 42] on div at bounding box center [1029, 34] width 37 height 36
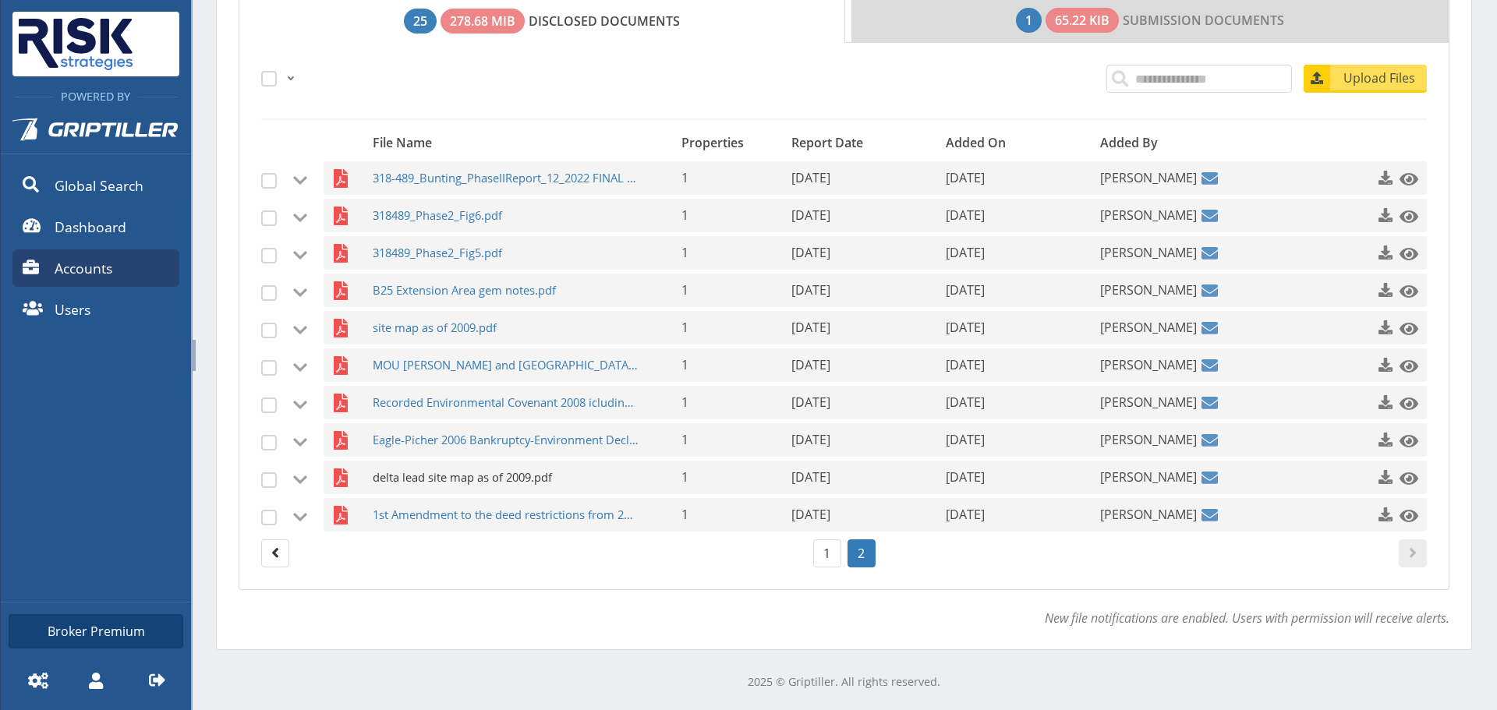
click at [499, 466] on span "delta lead site map as of 2009.pdf" at bounding box center [506, 478] width 267 height 34
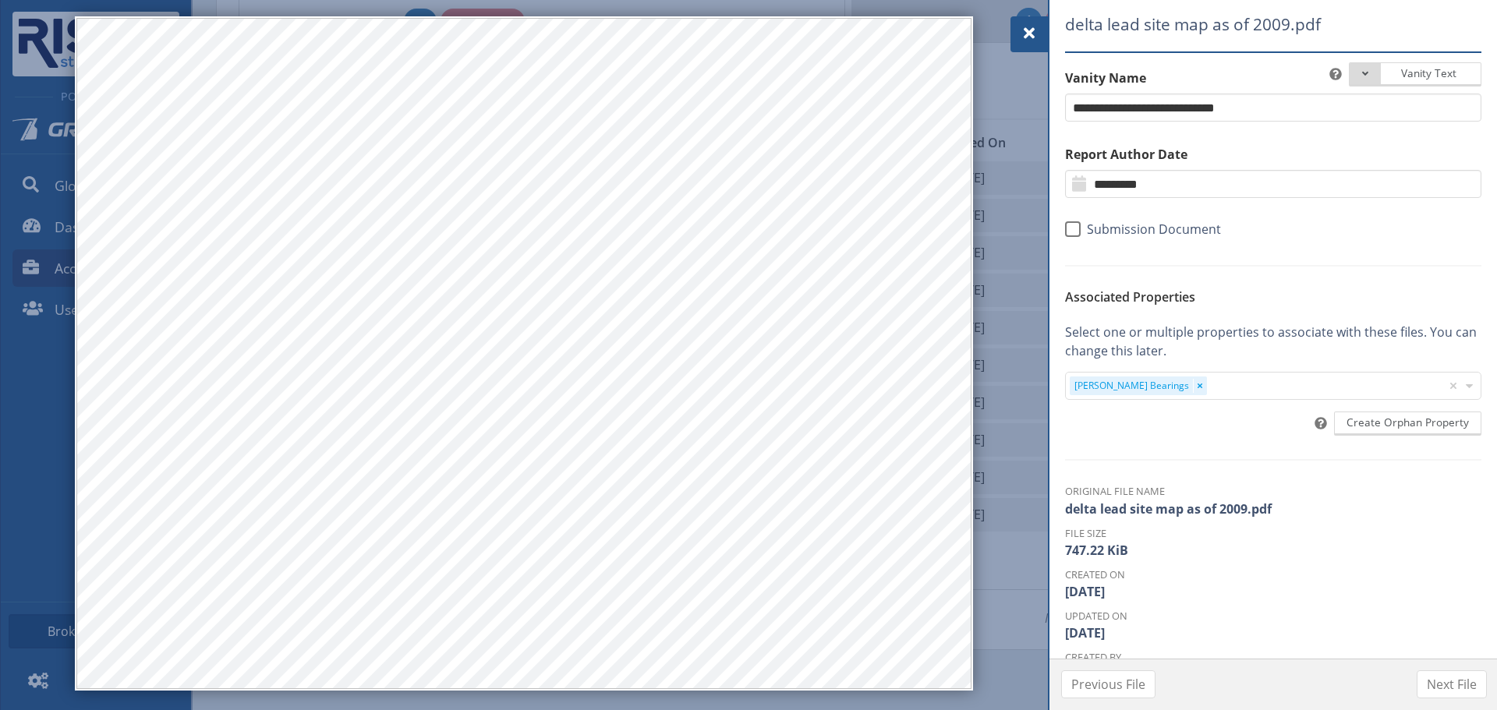
drag, startPoint x: 1032, startPoint y: 39, endPoint x: 979, endPoint y: 32, distance: 53.5
click at [1032, 39] on span at bounding box center [1029, 33] width 19 height 19
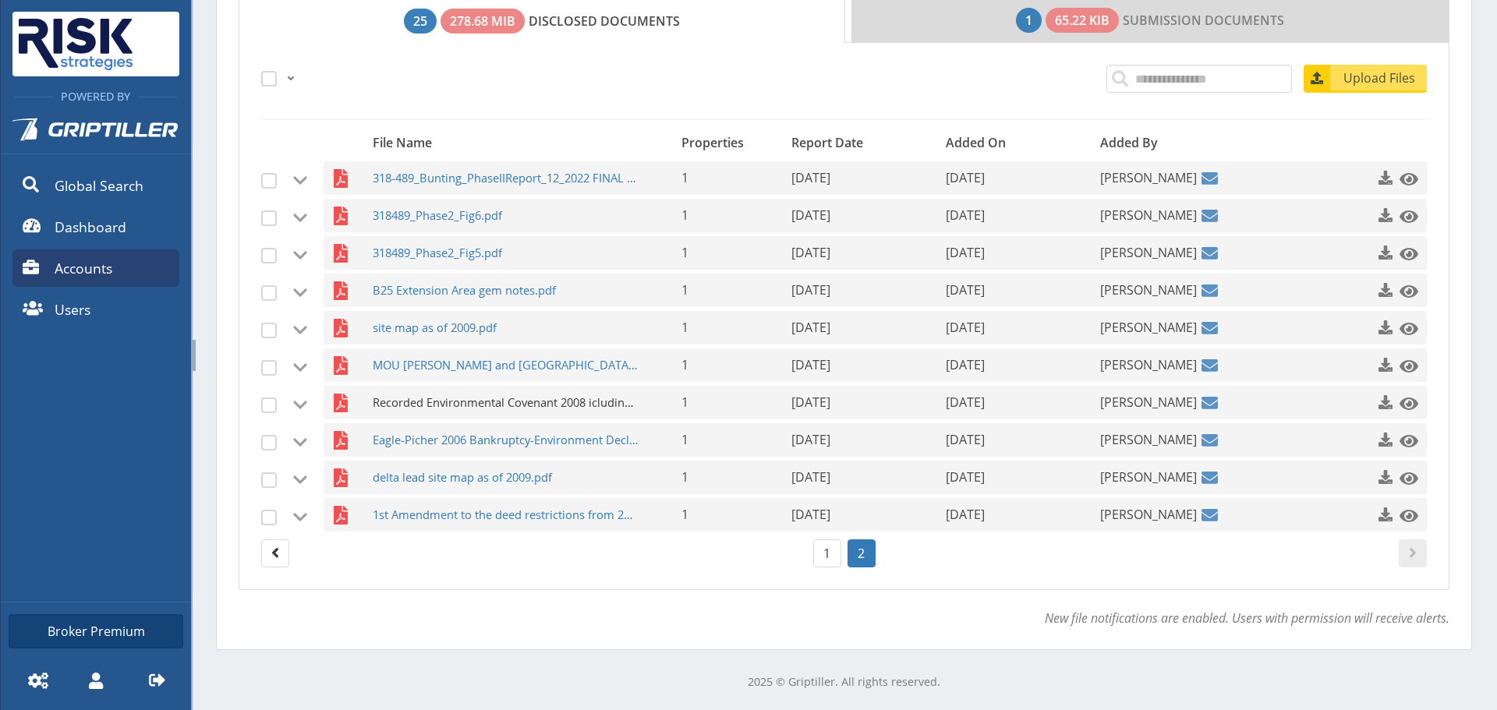
click at [551, 405] on span "Recorded Environmental Covenant 2008 icluding Tetra Tech HHRA.PDF" at bounding box center [506, 403] width 267 height 34
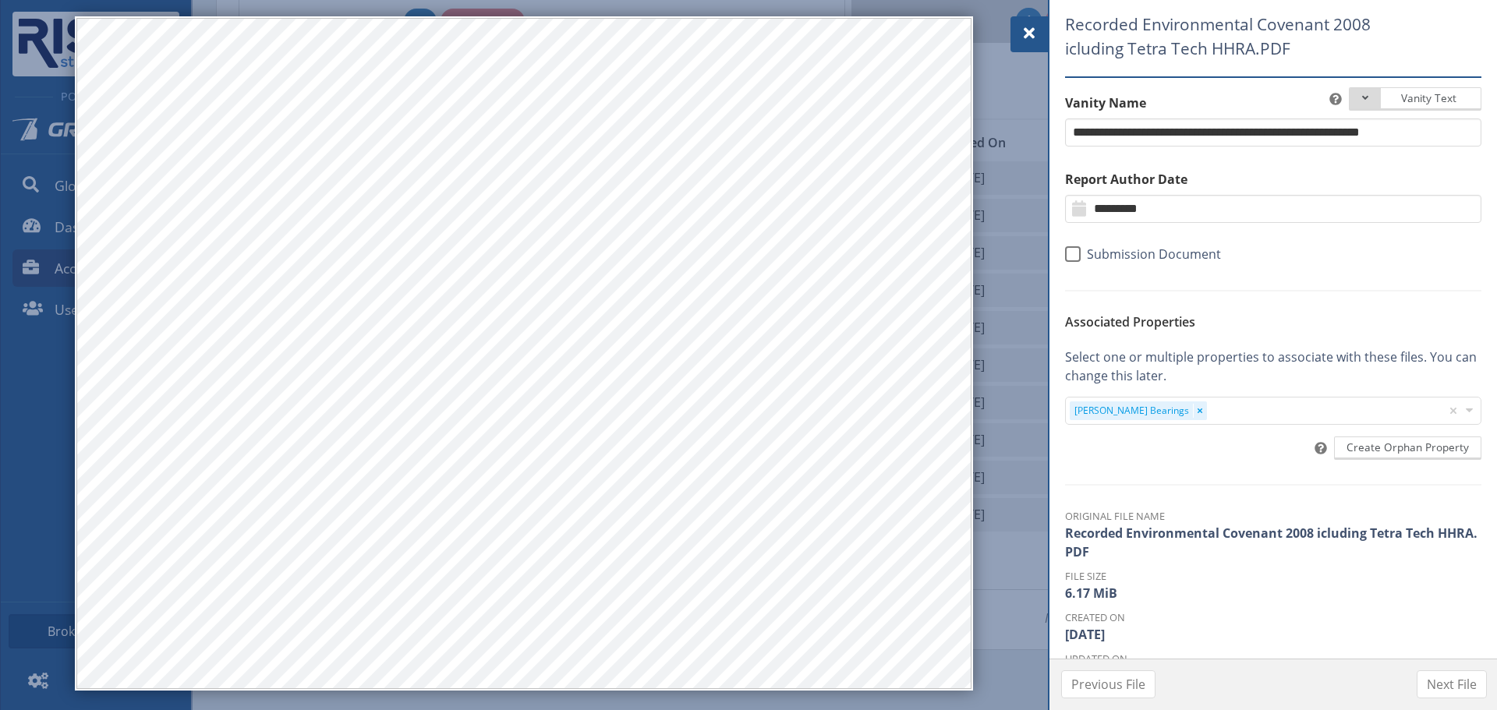
click at [1030, 38] on span at bounding box center [1029, 33] width 19 height 19
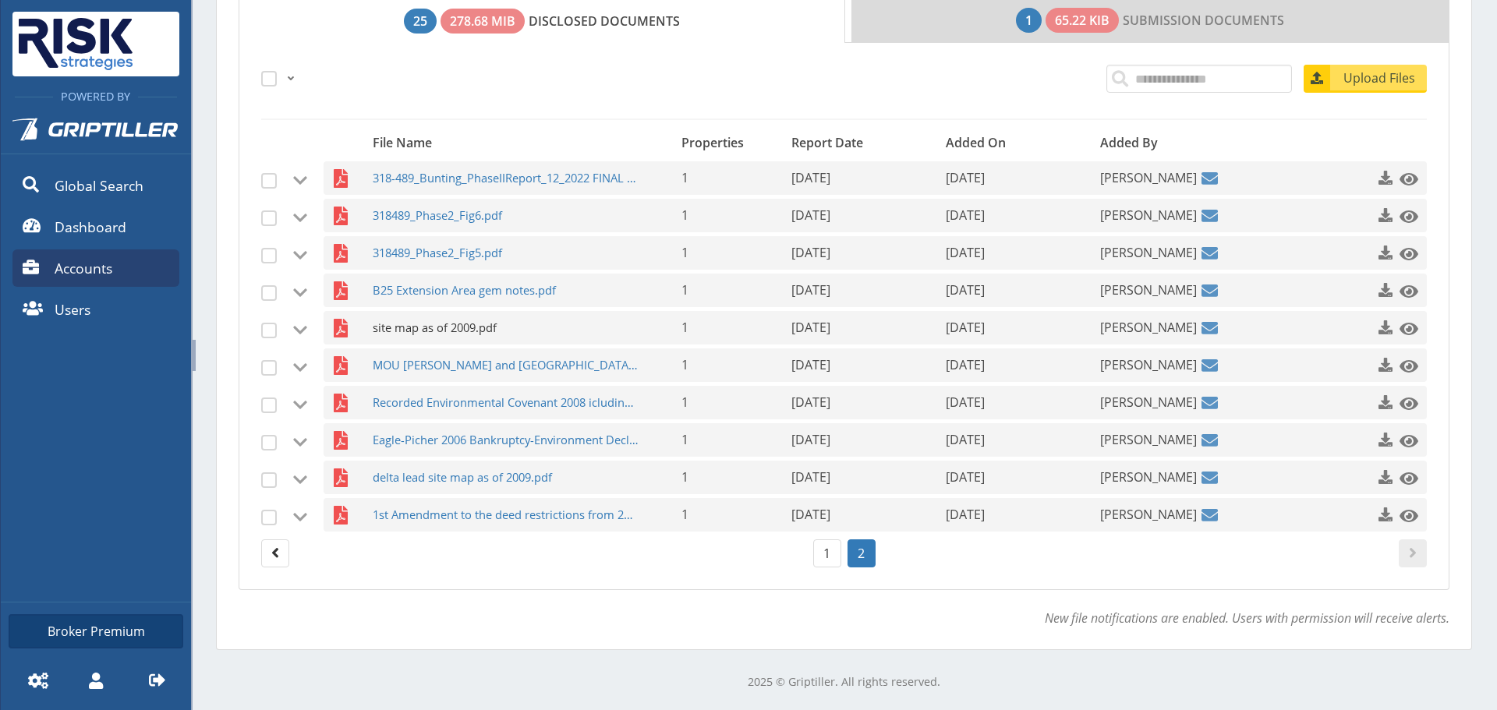
click at [466, 332] on span "site map as of 2009.pdf" at bounding box center [506, 328] width 267 height 34
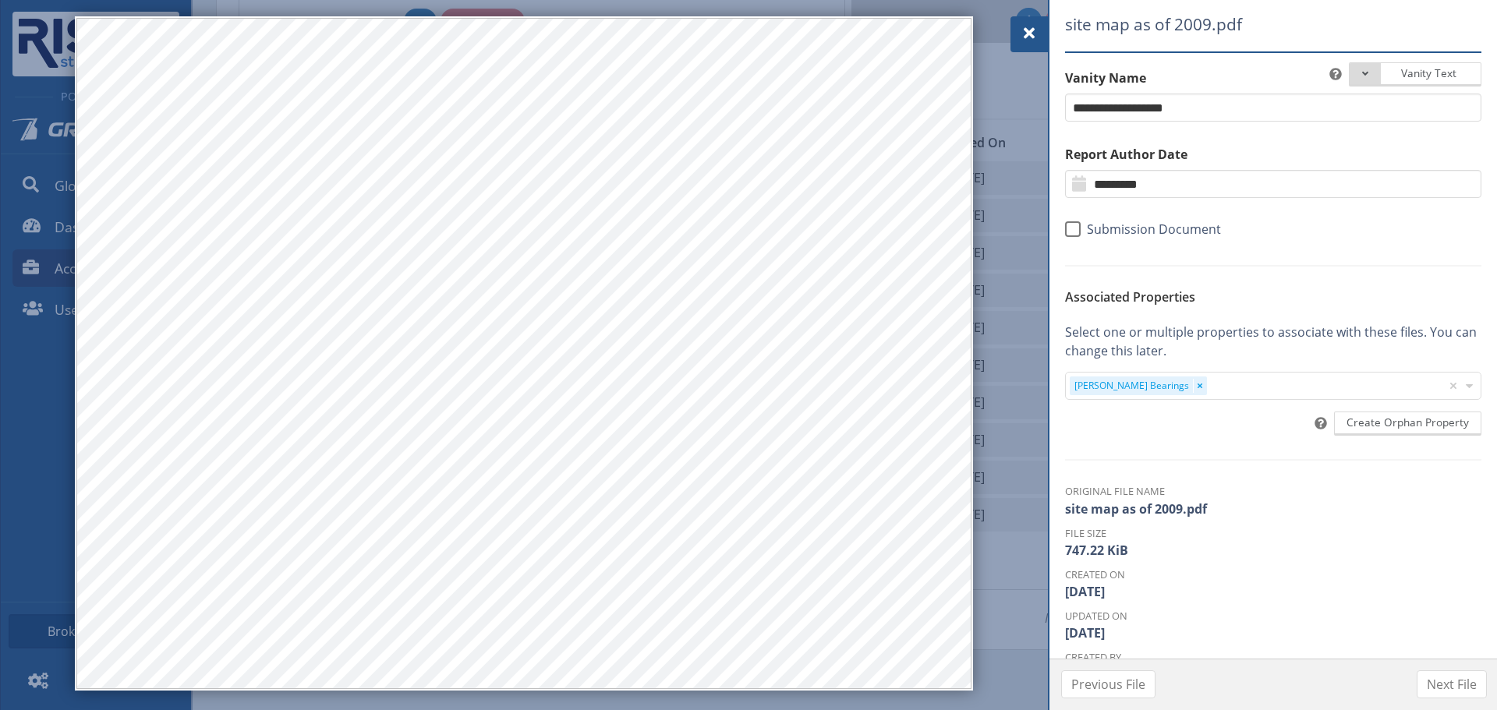
click at [1024, 32] on span at bounding box center [1029, 33] width 19 height 19
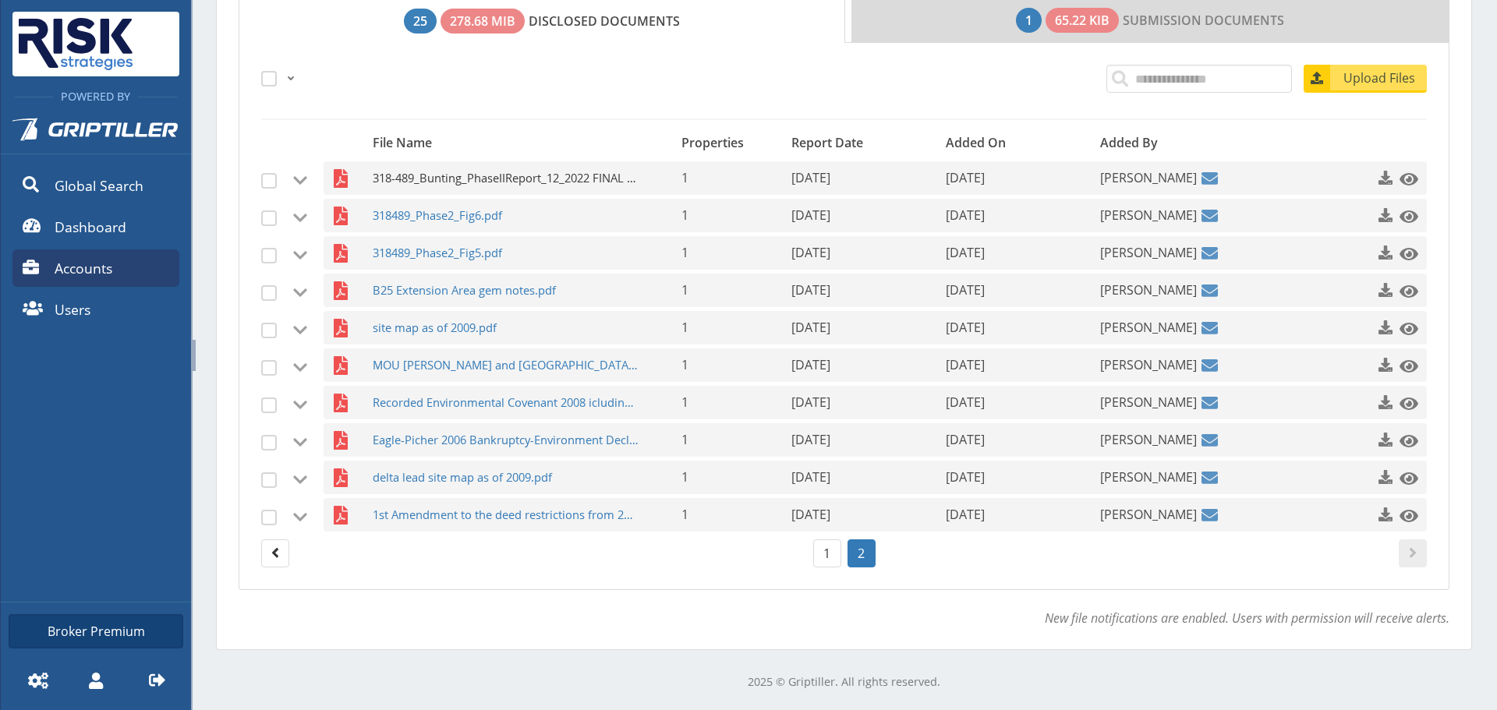
click at [502, 175] on span "318-489_Bunting_PhaseIIReport_12_2022 FINAL (1).pdf" at bounding box center [506, 178] width 267 height 34
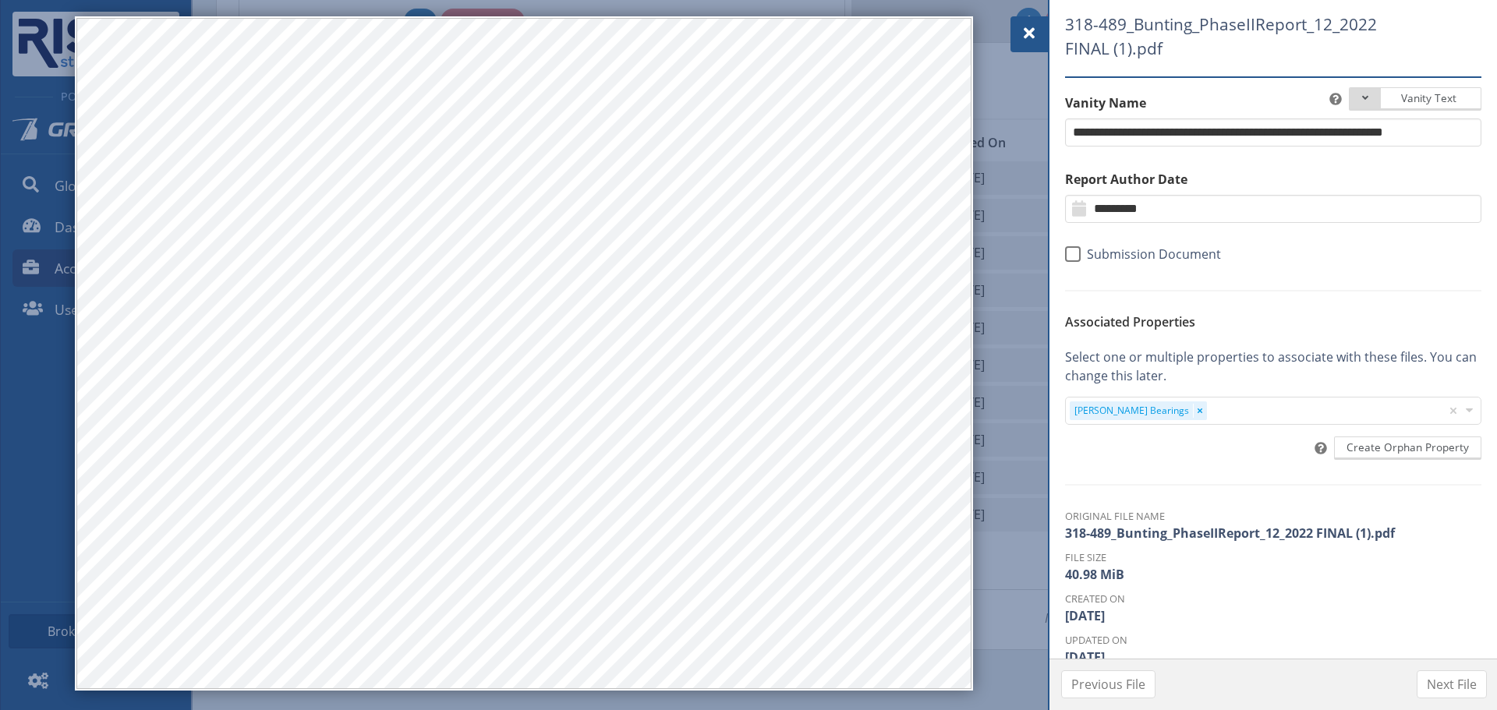
drag, startPoint x: 1047, startPoint y: 35, endPoint x: 1019, endPoint y: 41, distance: 28.8
click at [1047, 35] on div at bounding box center [1029, 34] width 37 height 36
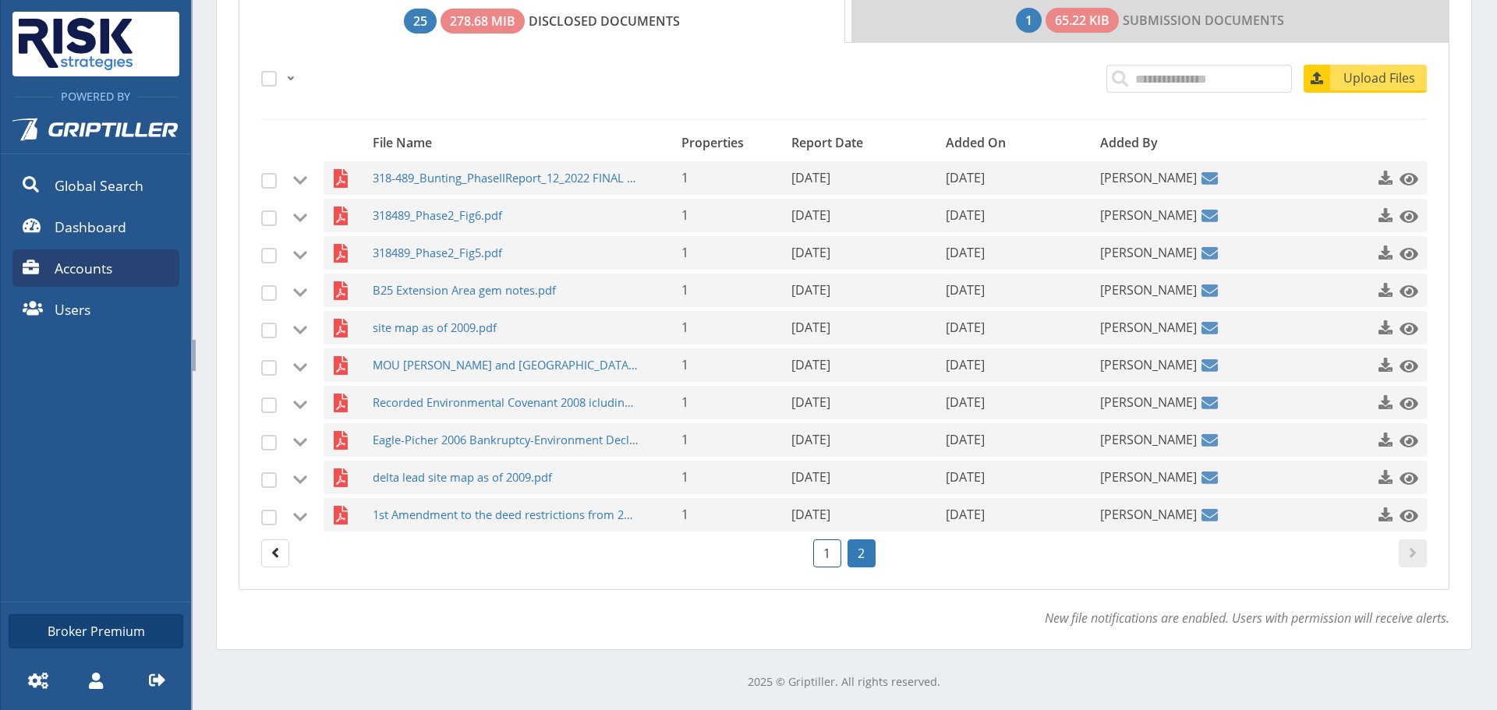
click at [827, 561] on link "1" at bounding box center [827, 554] width 28 height 28
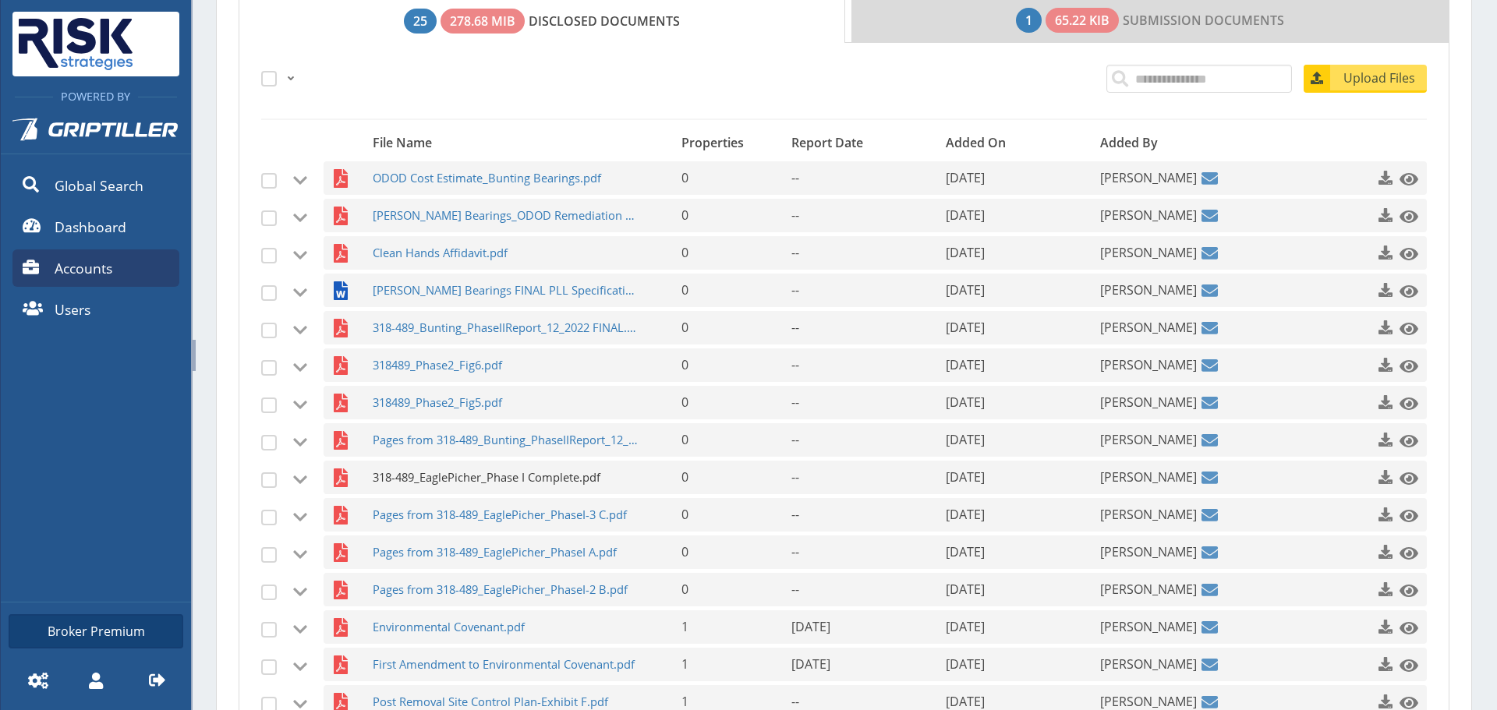
click at [533, 470] on span "318-489_EaglePicher_Phase I Complete.pdf" at bounding box center [506, 478] width 267 height 34
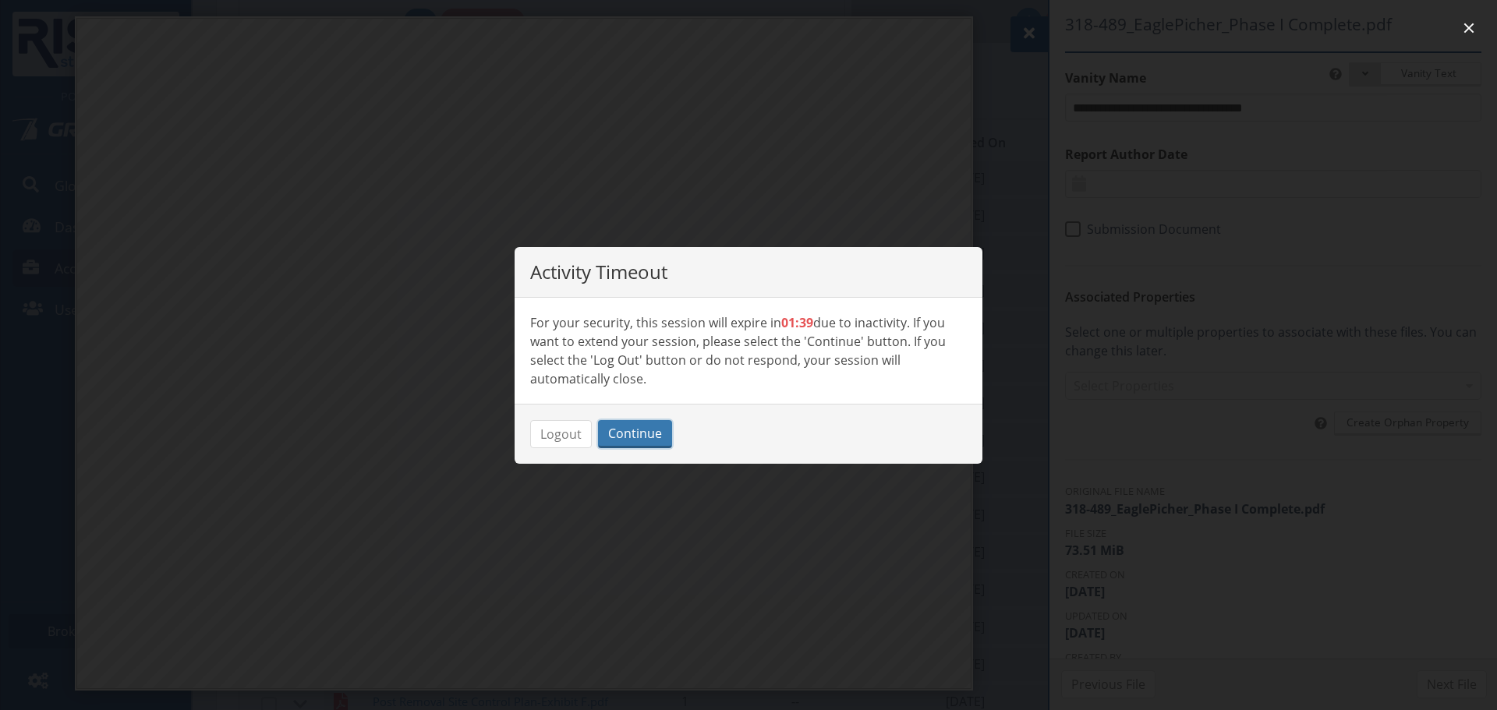
click at [631, 437] on button "Continue" at bounding box center [635, 434] width 74 height 28
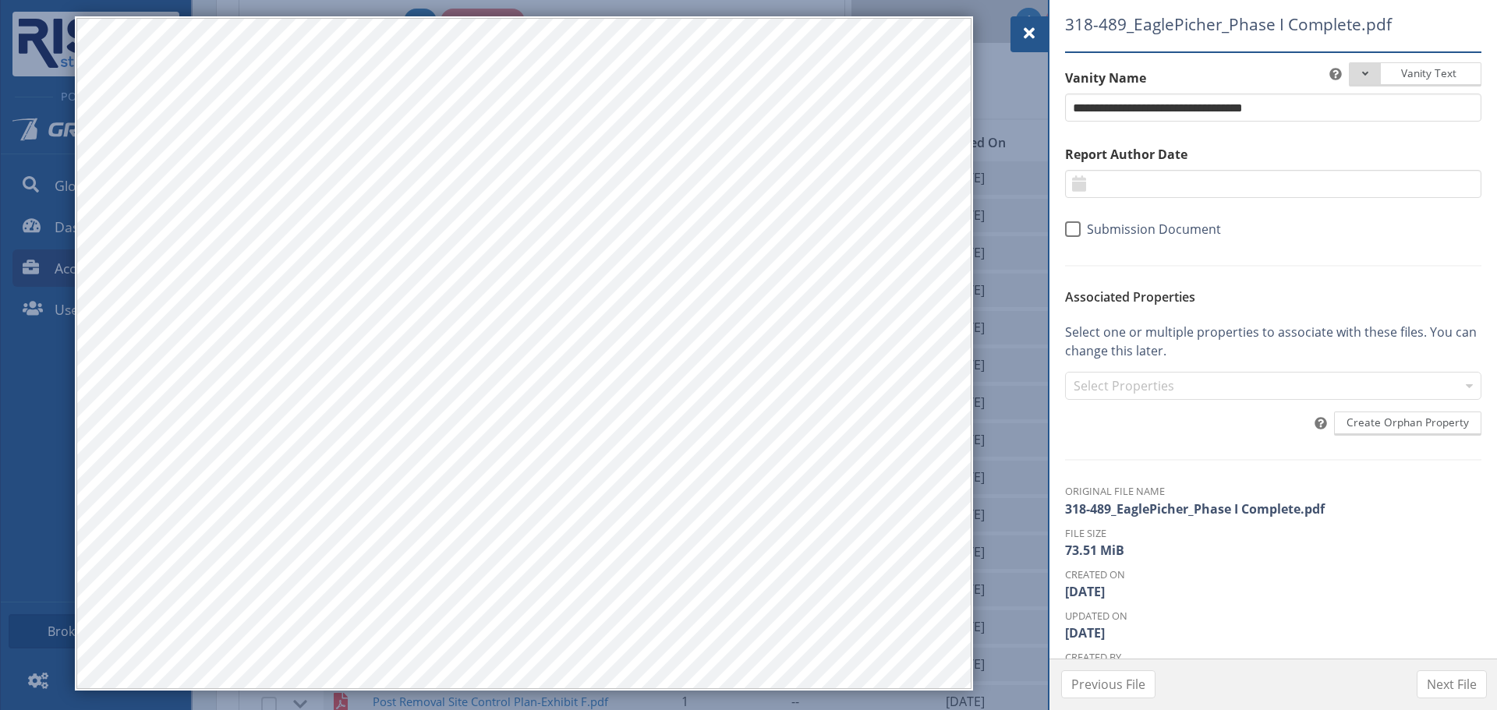
click at [1018, 37] on div at bounding box center [1029, 34] width 37 height 36
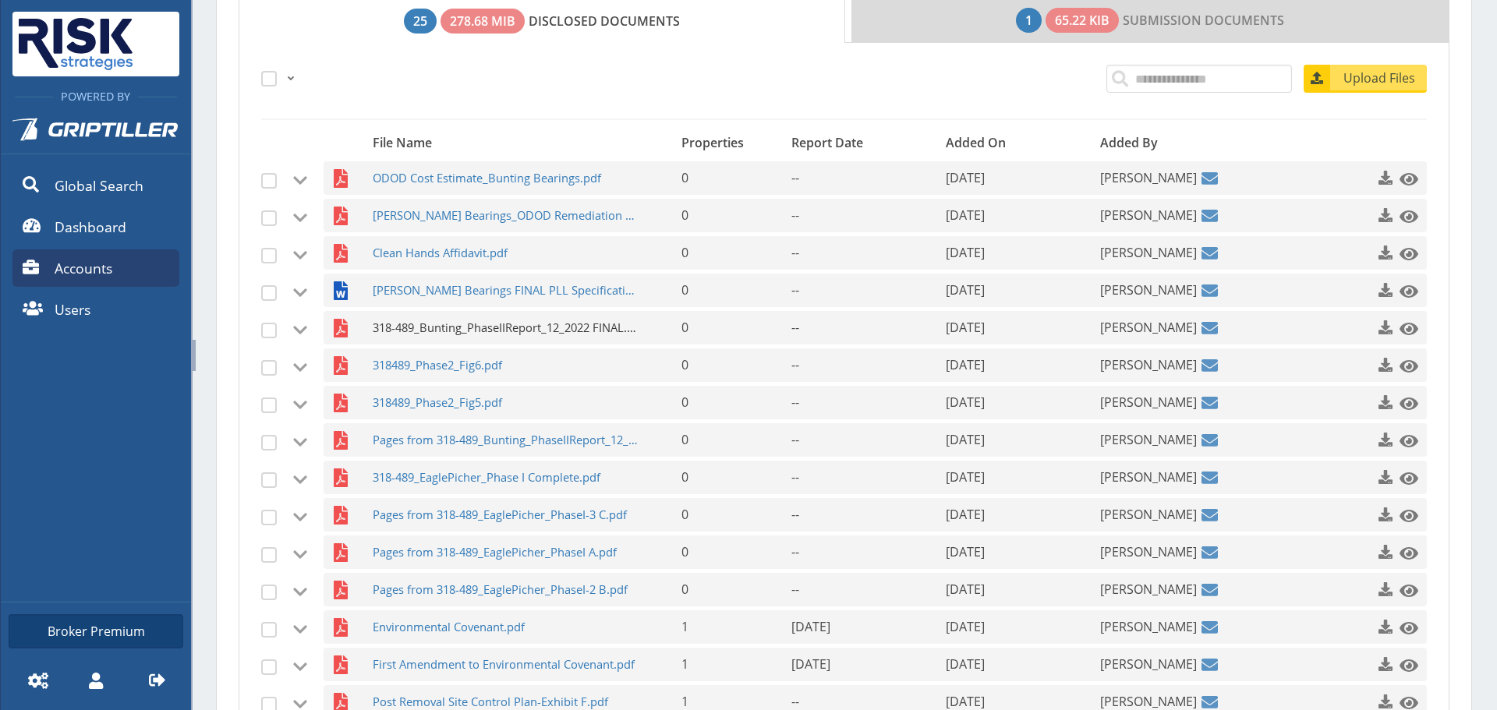
click at [474, 333] on span "318-489_Bunting_PhaseIIReport_12_2022 FINAL.pdf" at bounding box center [506, 328] width 267 height 34
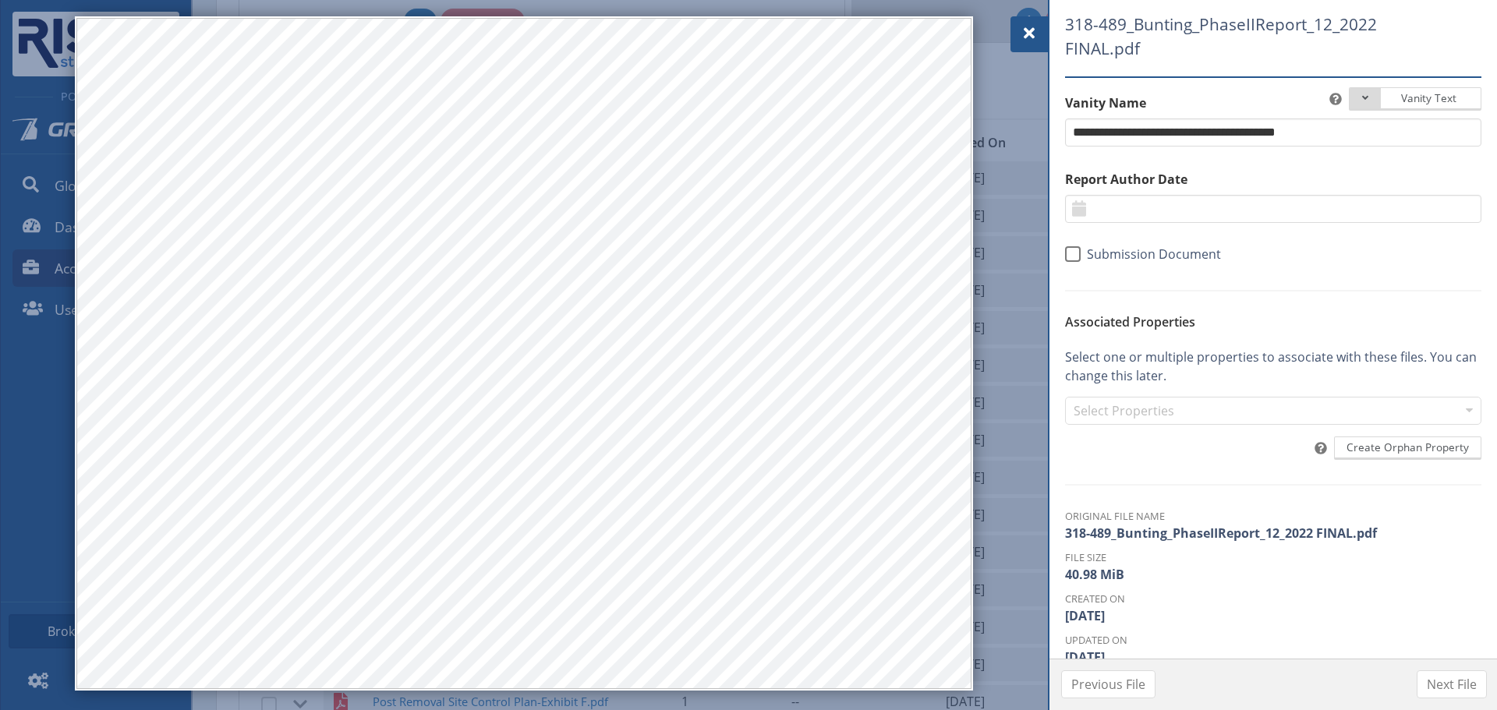
drag, startPoint x: 1019, startPoint y: 21, endPoint x: 1008, endPoint y: 33, distance: 16.5
click at [1019, 21] on div at bounding box center [1029, 34] width 37 height 36
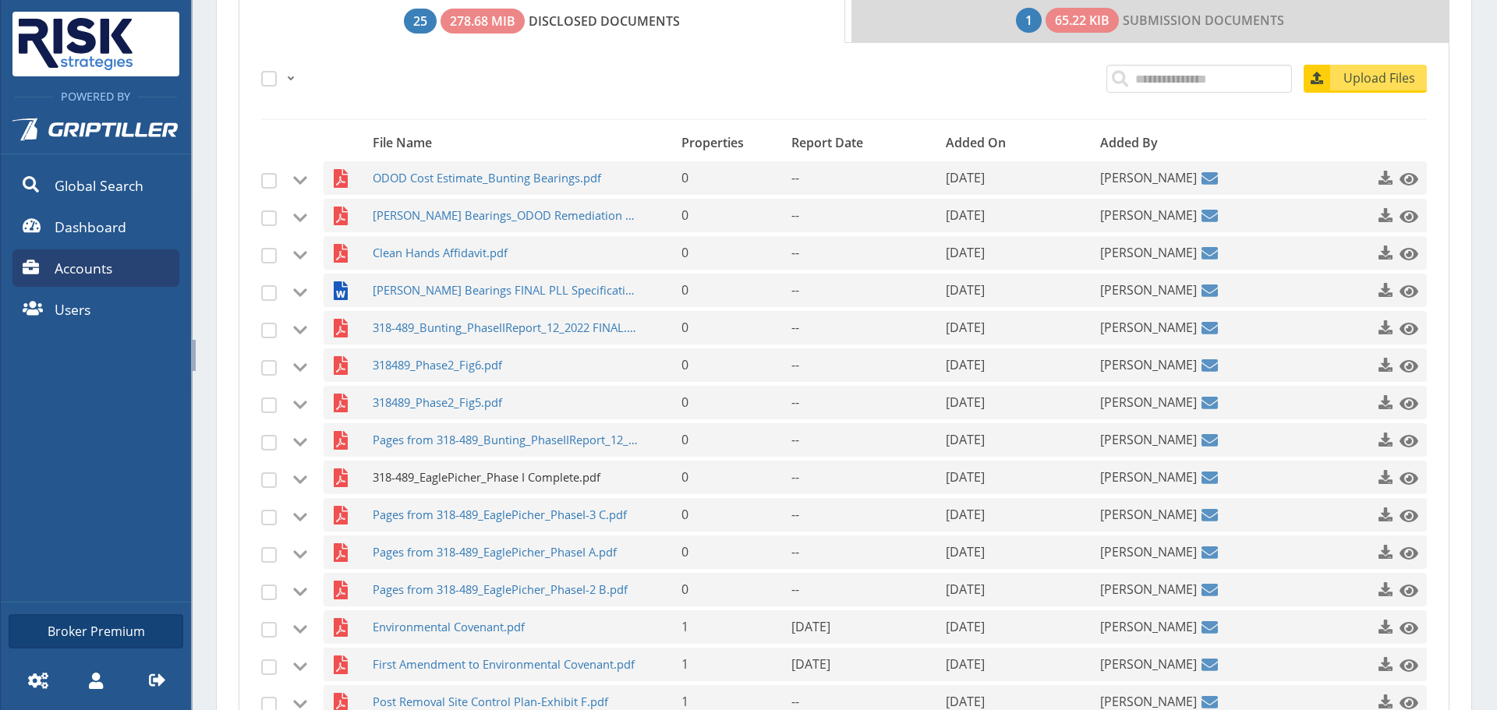
click at [408, 464] on span "318-489_EaglePicher_Phase I Complete.pdf" at bounding box center [506, 478] width 267 height 34
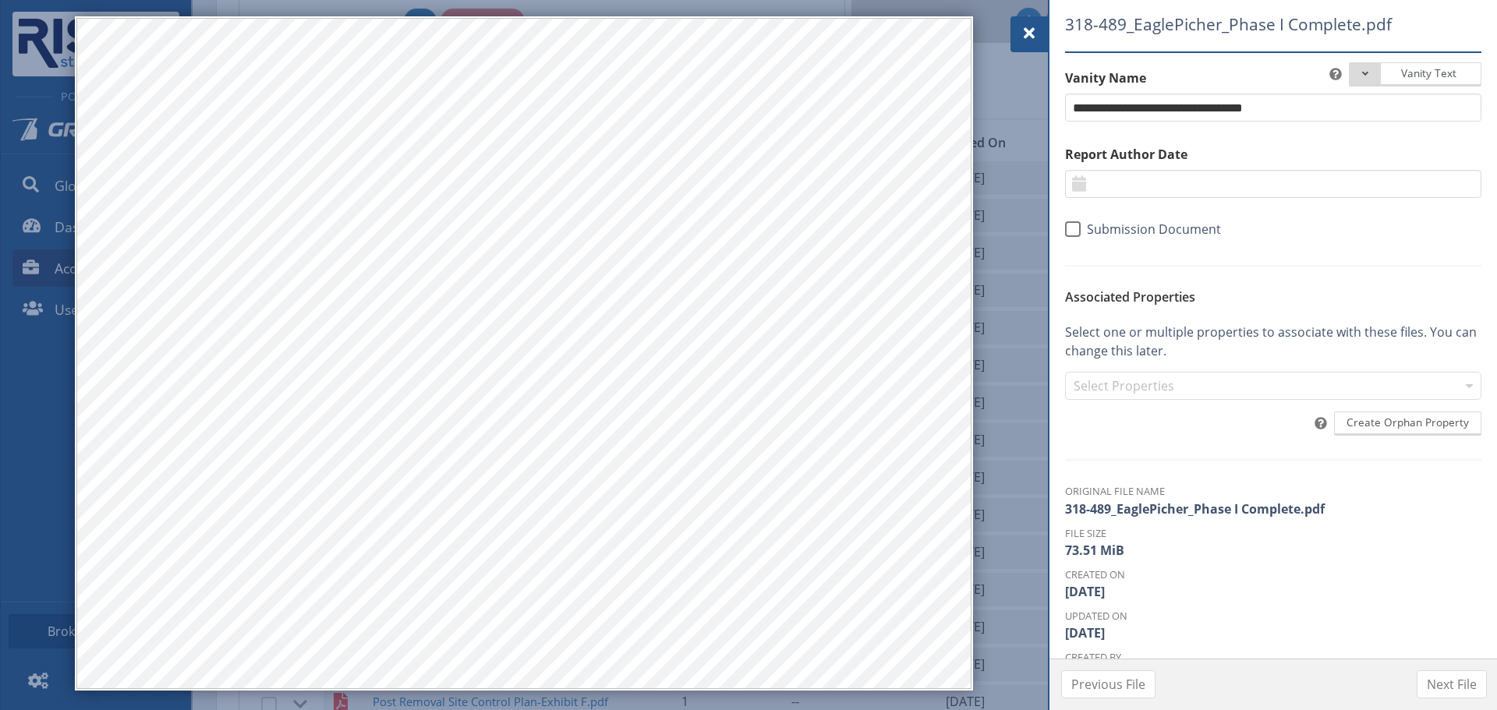
scroll to position [523, 0]
click at [1038, 46] on div at bounding box center [1029, 34] width 37 height 36
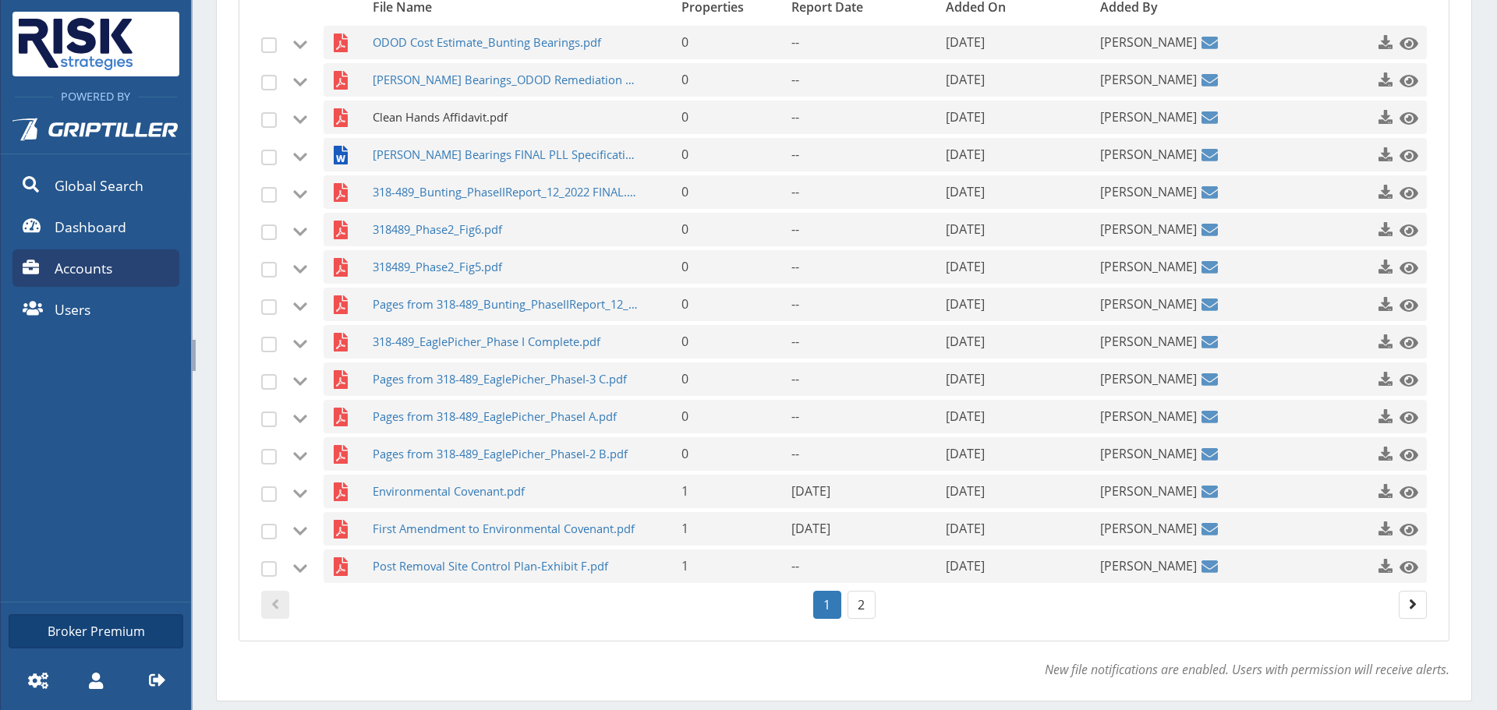
scroll to position [445, 0]
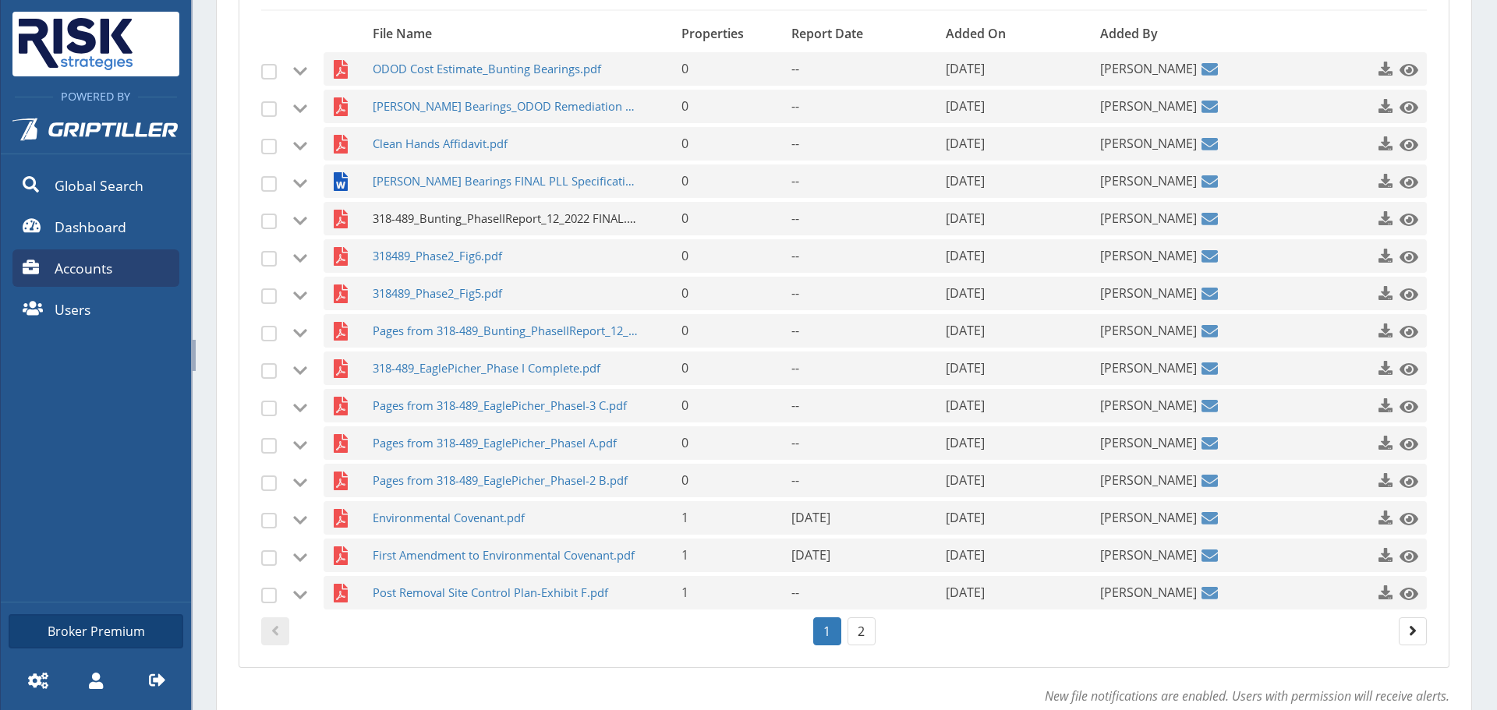
click at [469, 224] on span "318-489_Bunting_PhaseIIReport_12_2022 FINAL.pdf" at bounding box center [506, 219] width 267 height 34
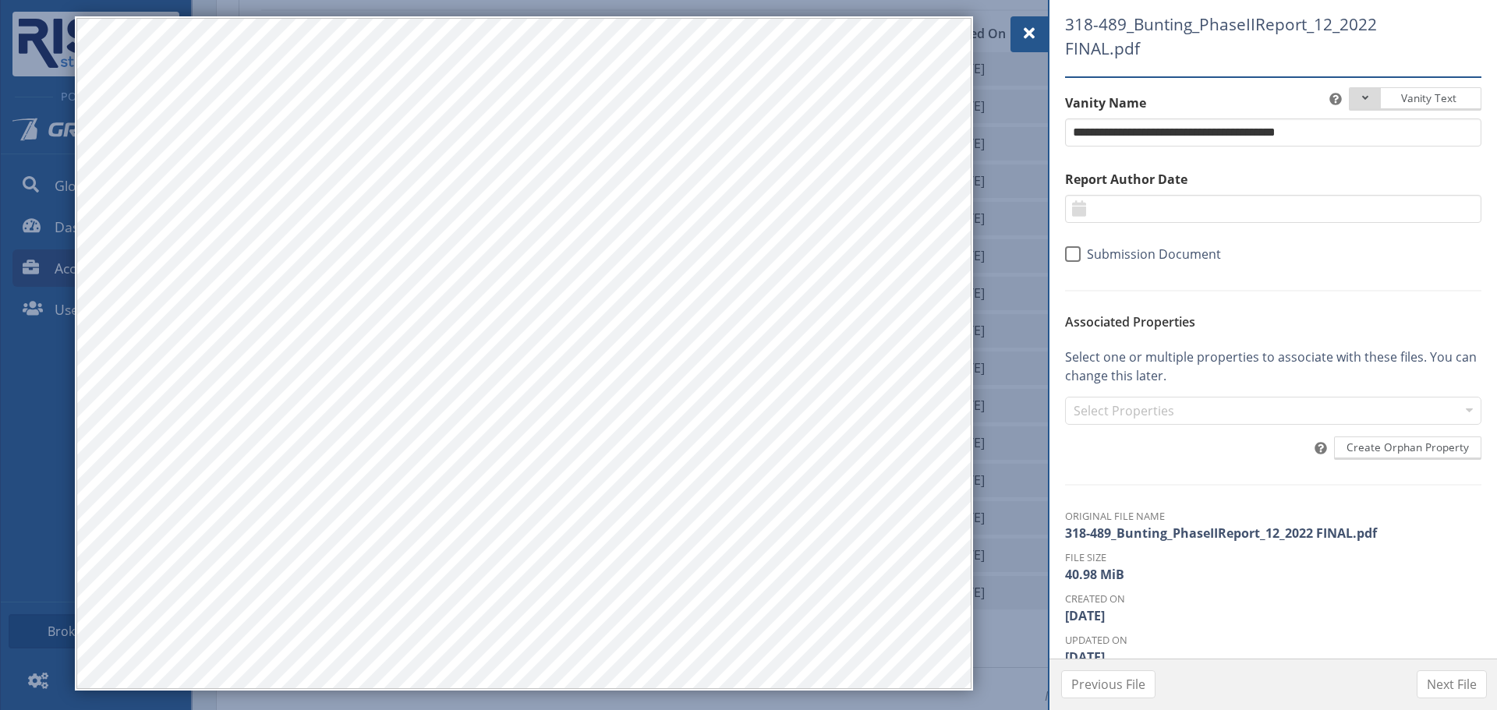
click at [1024, 29] on span at bounding box center [1029, 33] width 19 height 19
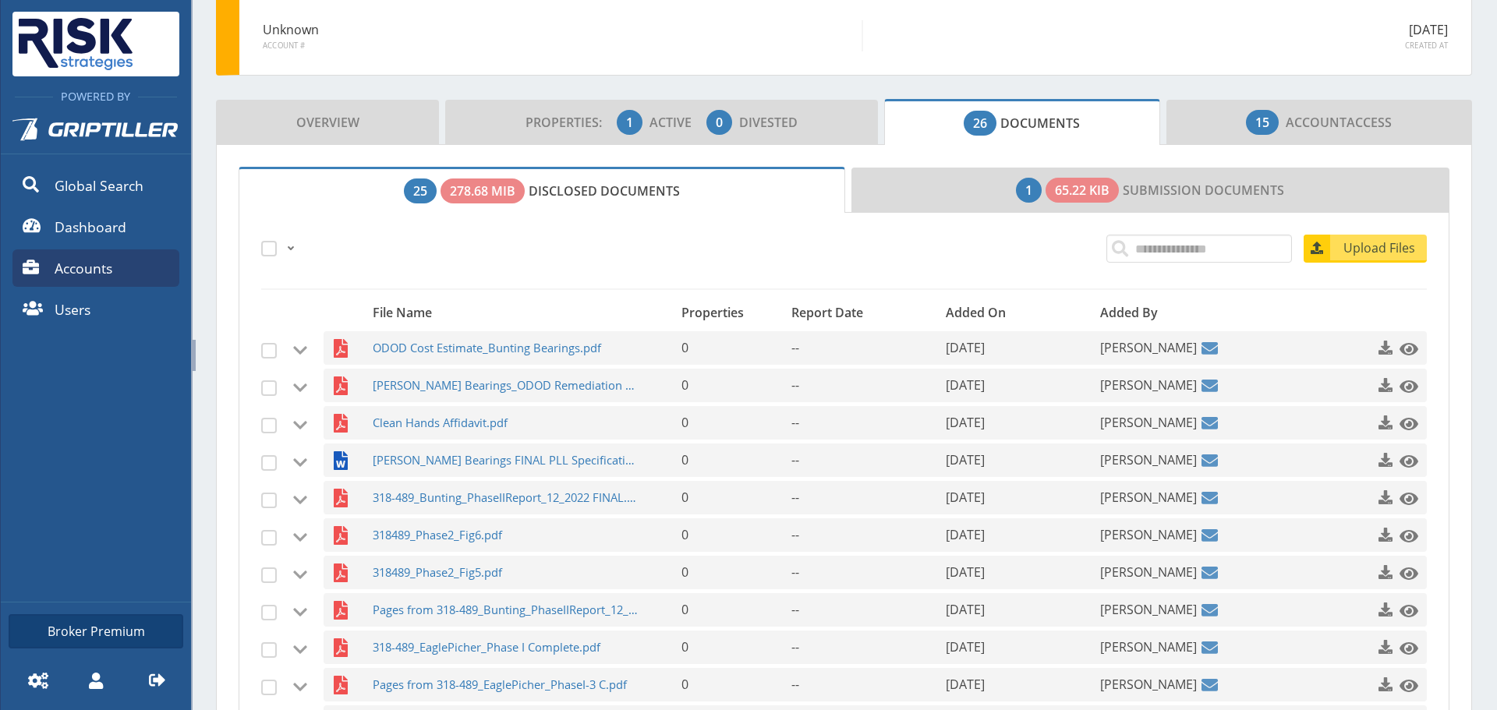
scroll to position [133, 0]
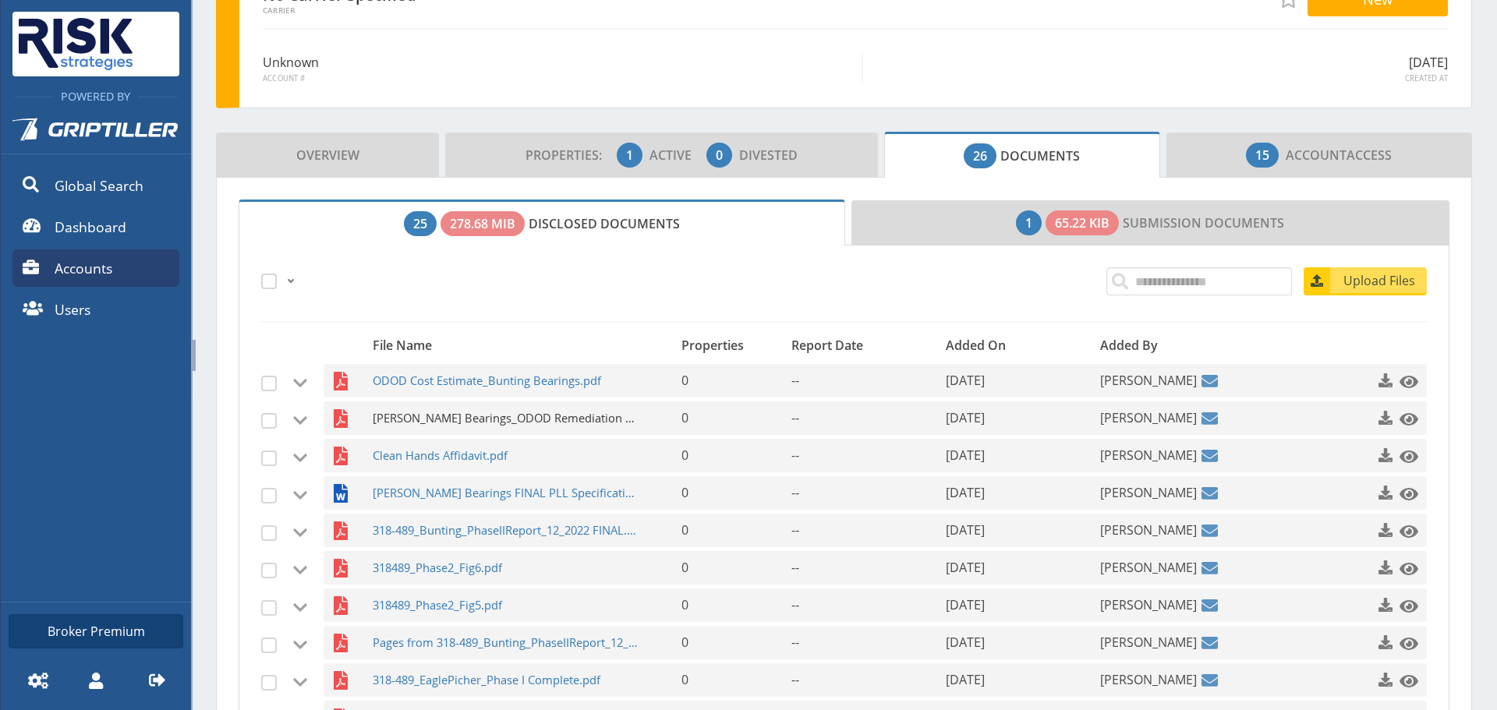
click at [441, 425] on span "[PERSON_NAME] Bearings_ODOD Remediation Proposal_[DATE] FINAL.pdf" at bounding box center [506, 419] width 267 height 34
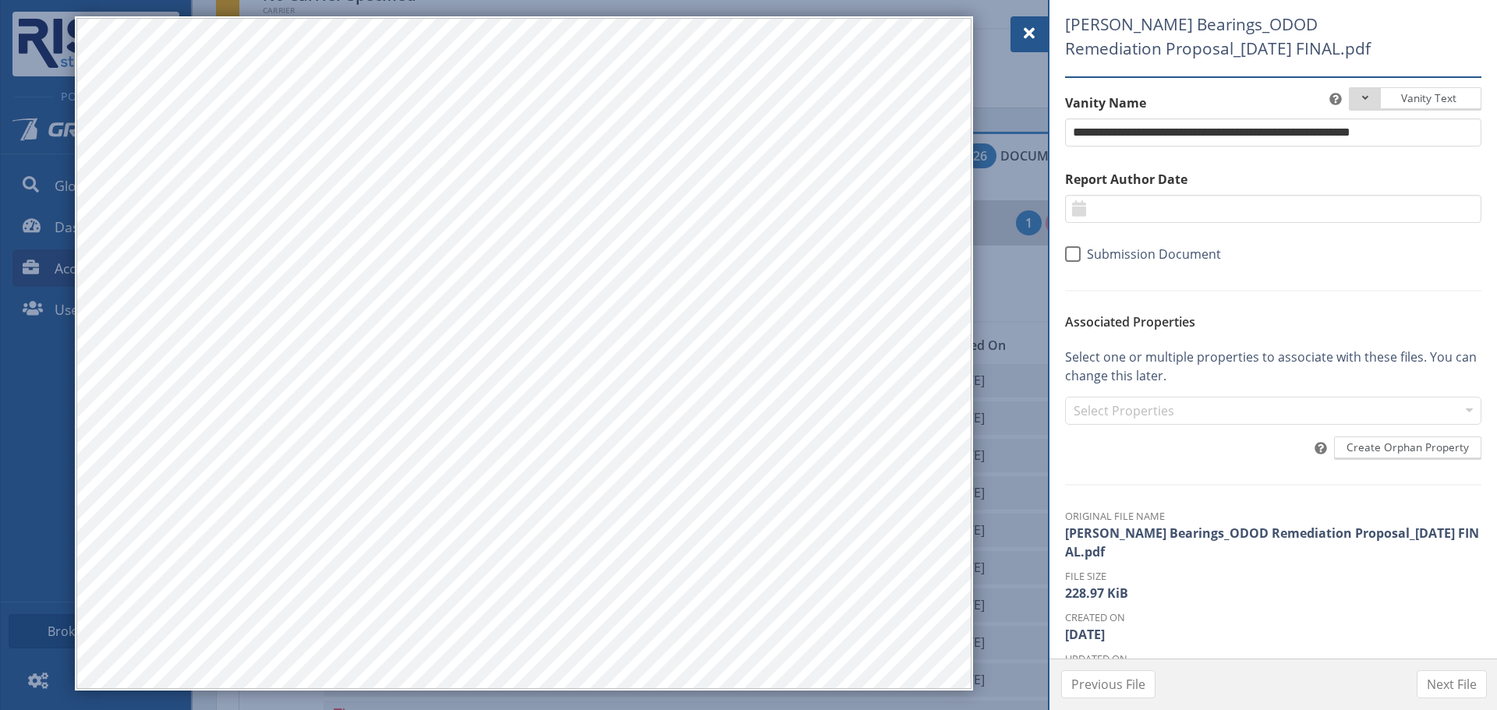
click at [1009, 23] on div at bounding box center [748, 355] width 1497 height 710
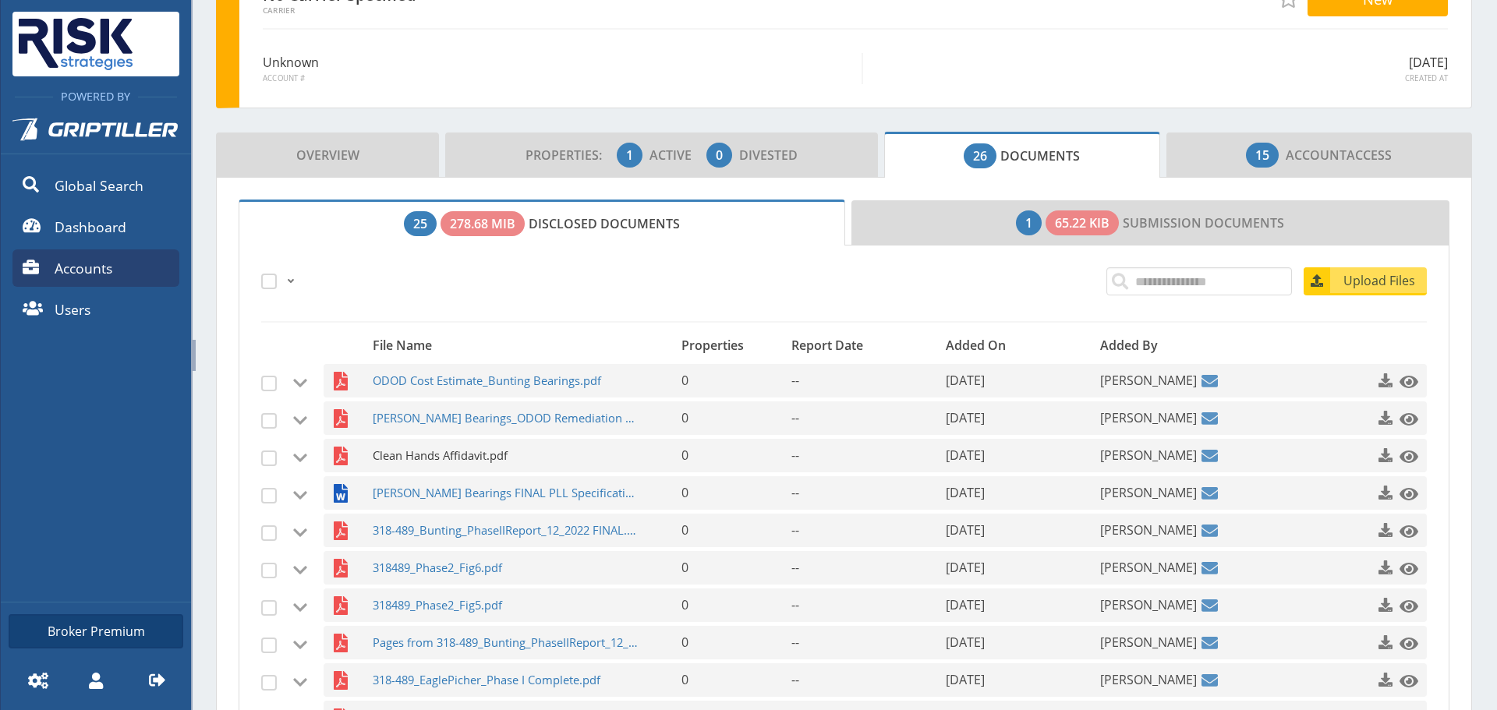
click at [476, 456] on span "Clean Hands Affidavit.pdf" at bounding box center [506, 456] width 267 height 34
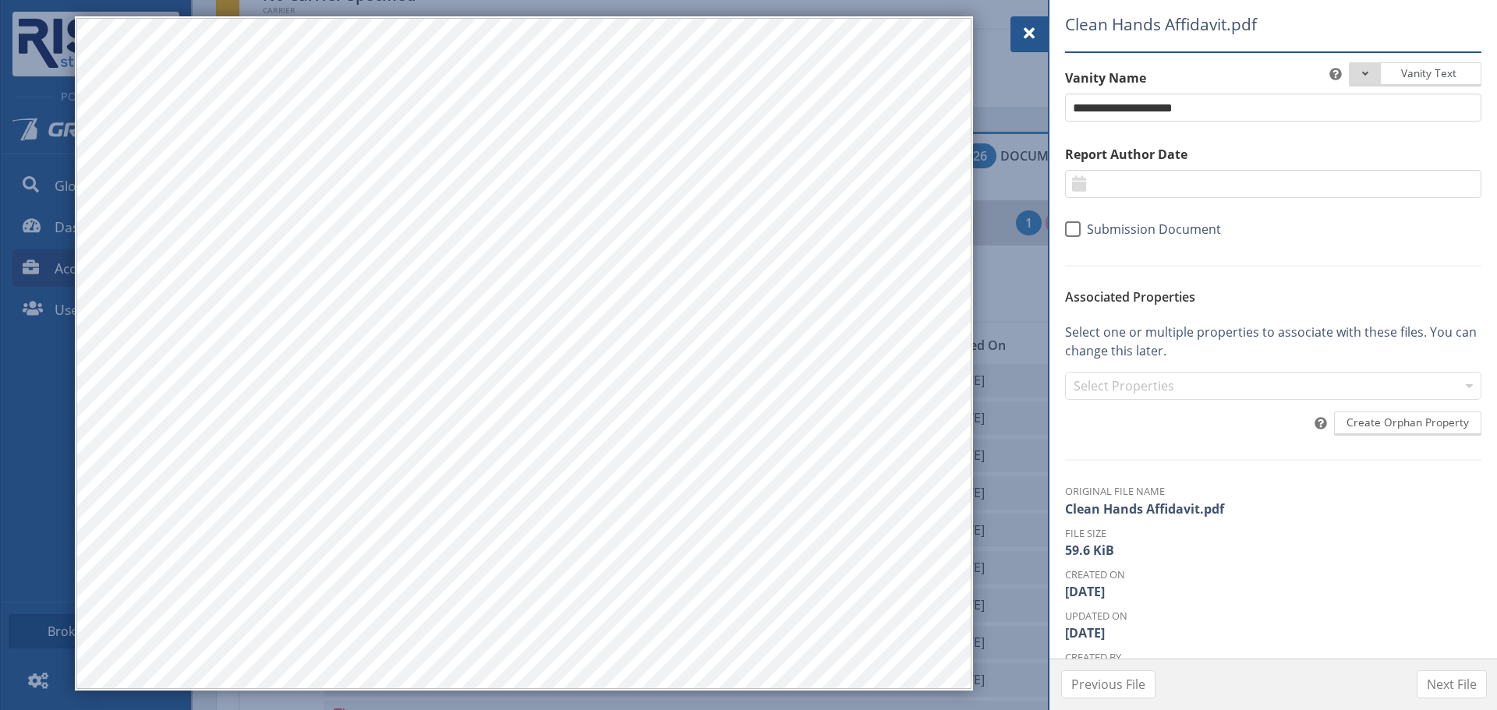
drag, startPoint x: 1031, startPoint y: 34, endPoint x: 1017, endPoint y: 38, distance: 14.6
click at [1031, 34] on span at bounding box center [1029, 33] width 19 height 19
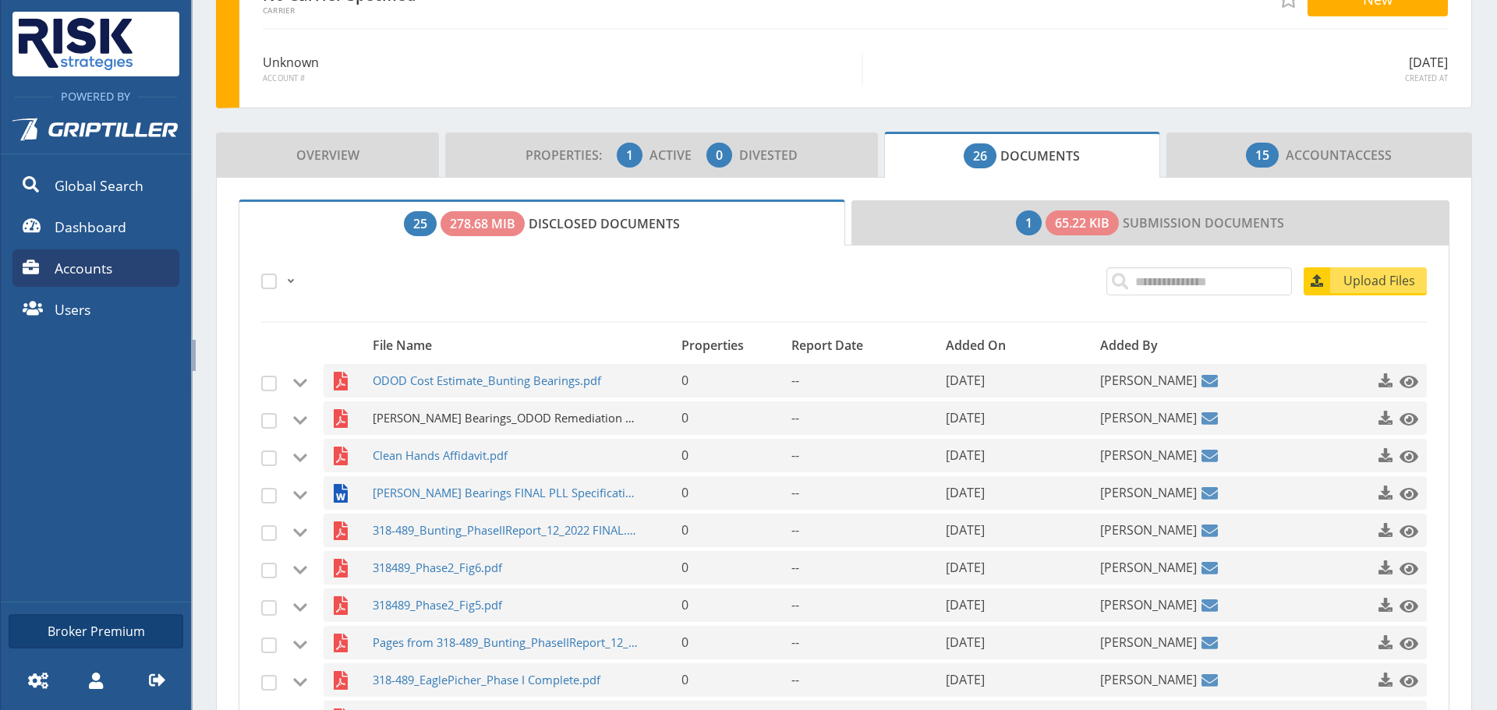
click at [436, 424] on span "[PERSON_NAME] Bearings_ODOD Remediation Proposal_[DATE] FINAL.pdf" at bounding box center [506, 419] width 267 height 34
